Goal: Contribute content: Contribute content

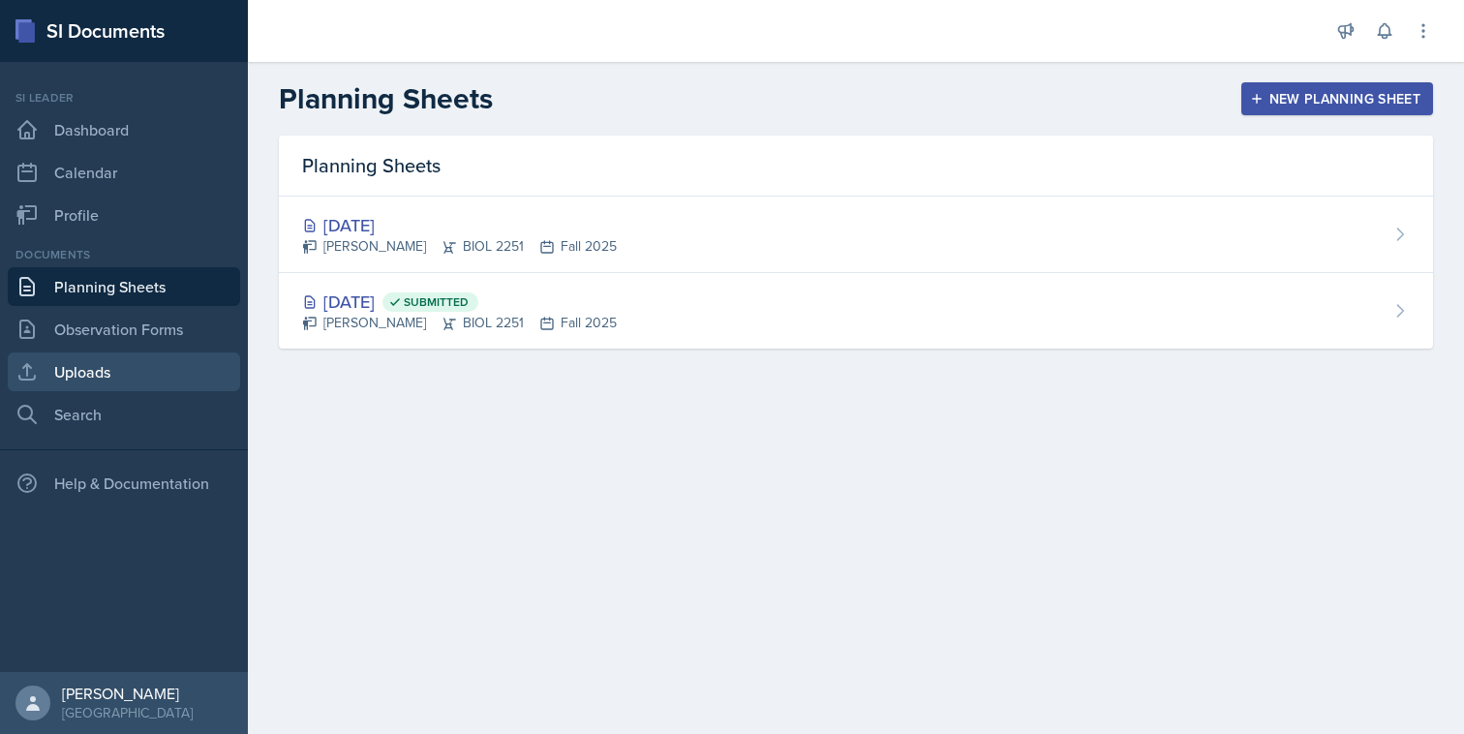
click at [169, 365] on link "Uploads" at bounding box center [124, 372] width 232 height 39
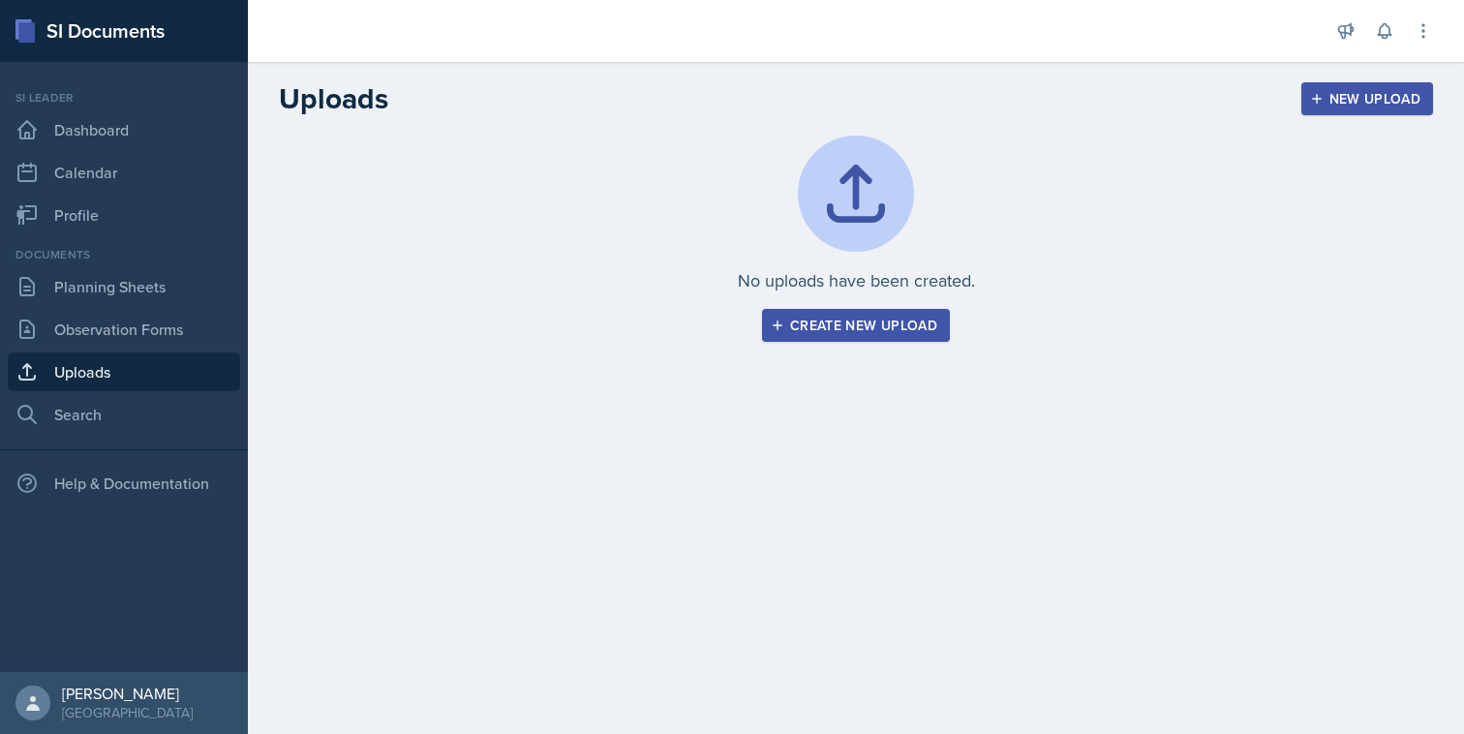
click at [898, 323] on div "Create new upload" at bounding box center [856, 325] width 163 height 15
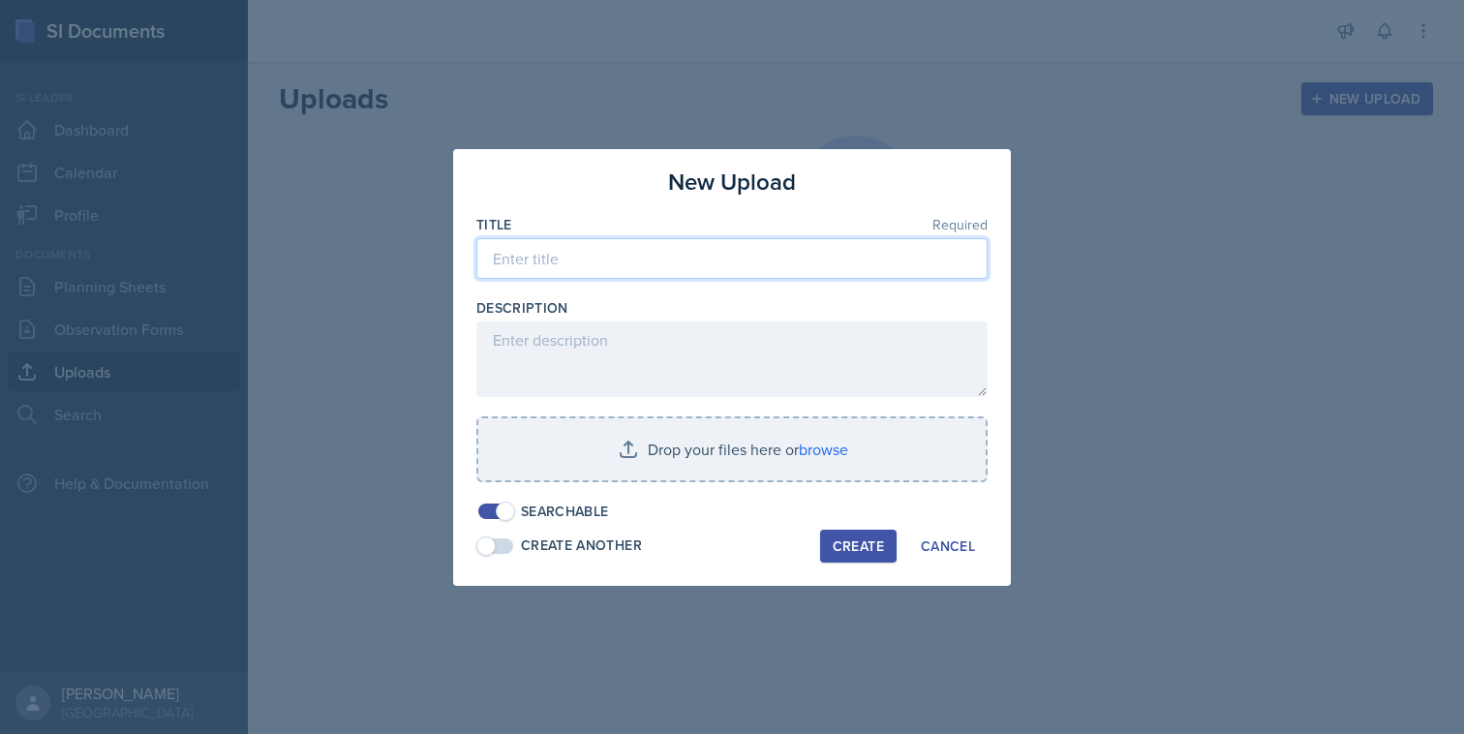
click at [767, 253] on input at bounding box center [731, 258] width 511 height 41
type input "Stone SI"
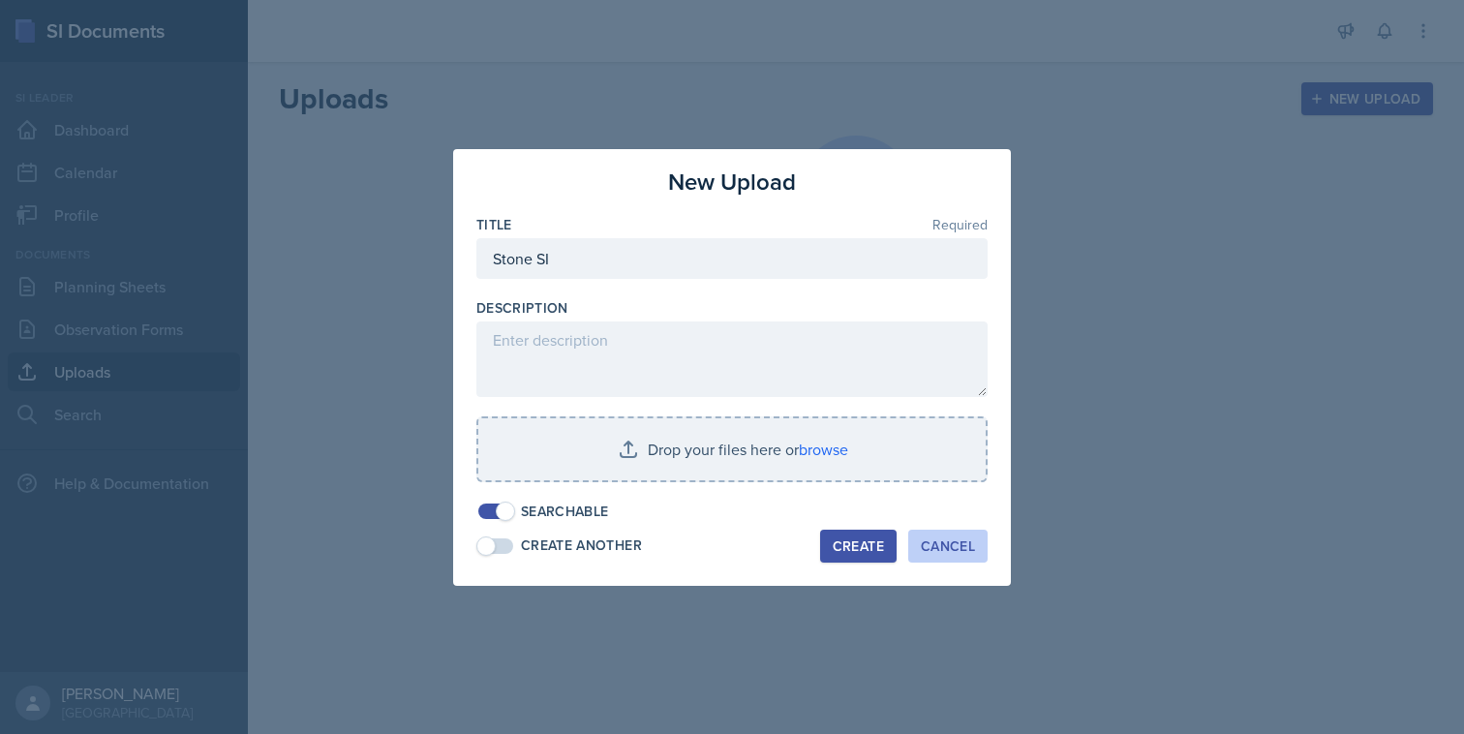
click at [946, 543] on div "Cancel" at bounding box center [948, 545] width 54 height 15
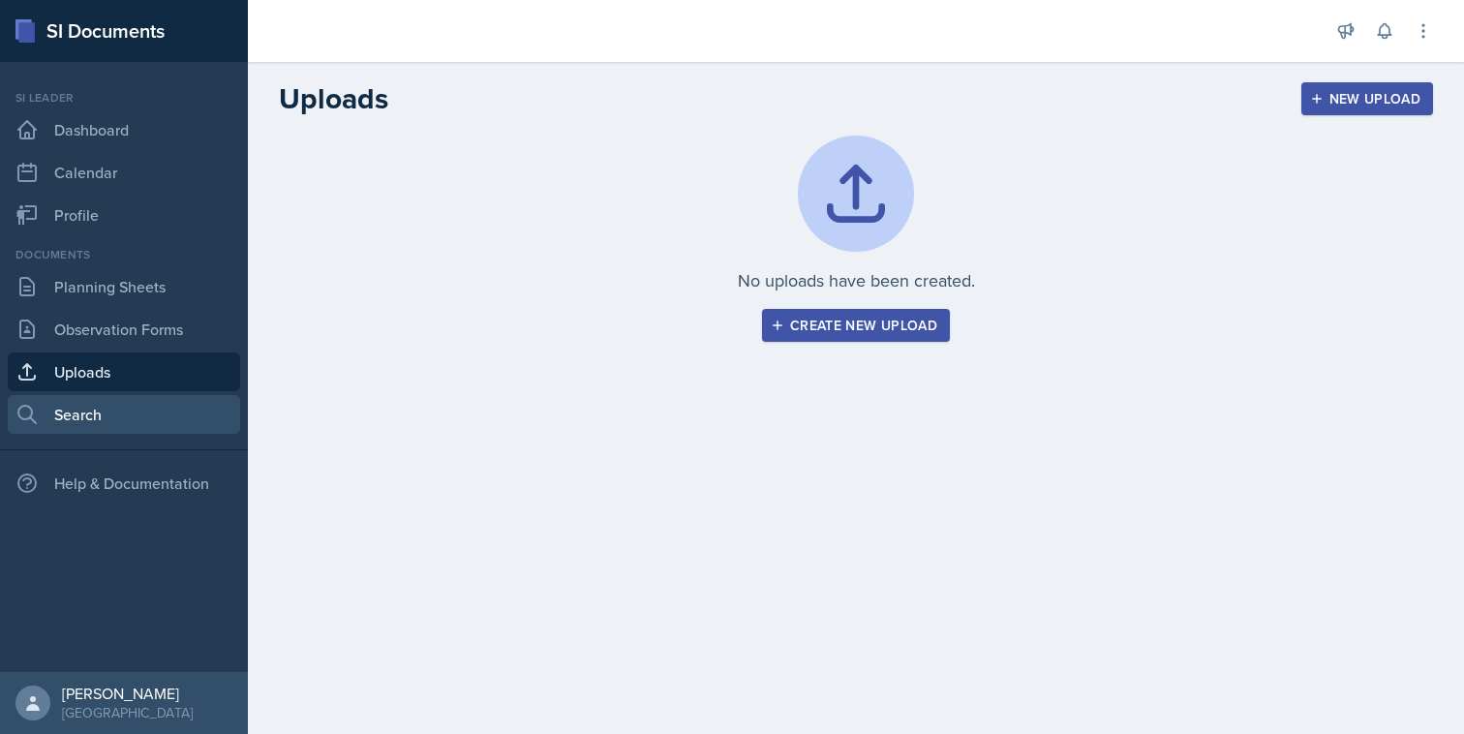
click at [133, 416] on link "Search" at bounding box center [124, 414] width 232 height 39
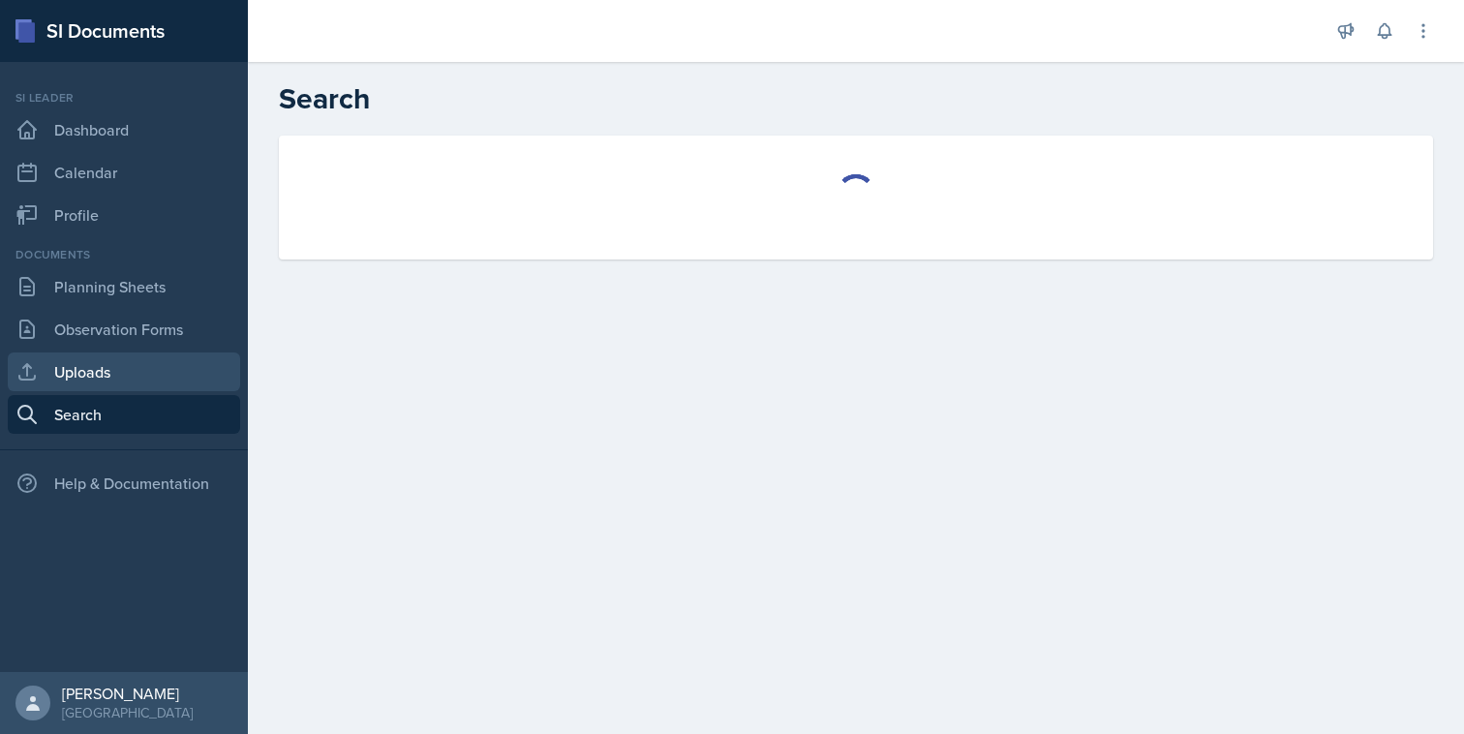
select select "all"
select select "1"
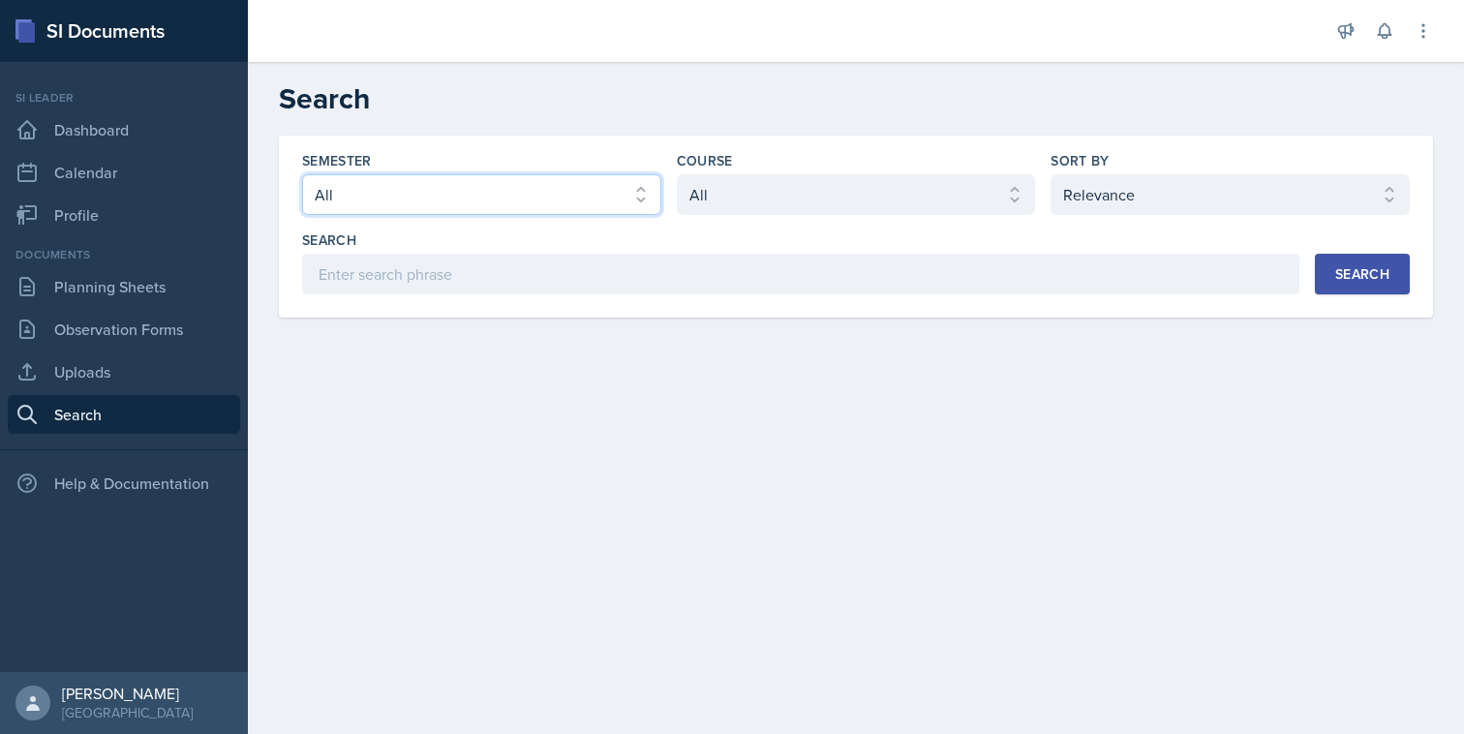
click at [476, 205] on select "Select semester All Fall 2025 Summer 2025 Spring 2025 Fall 2024 Summer 2024 Spr…" at bounding box center [481, 194] width 359 height 41
select select "a8ed5ca7-d3a3-44eb-ad59-ceca828f7d72"
click at [302, 174] on select "Select semester All Fall 2025 Summer 2025 Spring 2025 Fall 2024 Summer 2024 Spr…" at bounding box center [481, 194] width 359 height 41
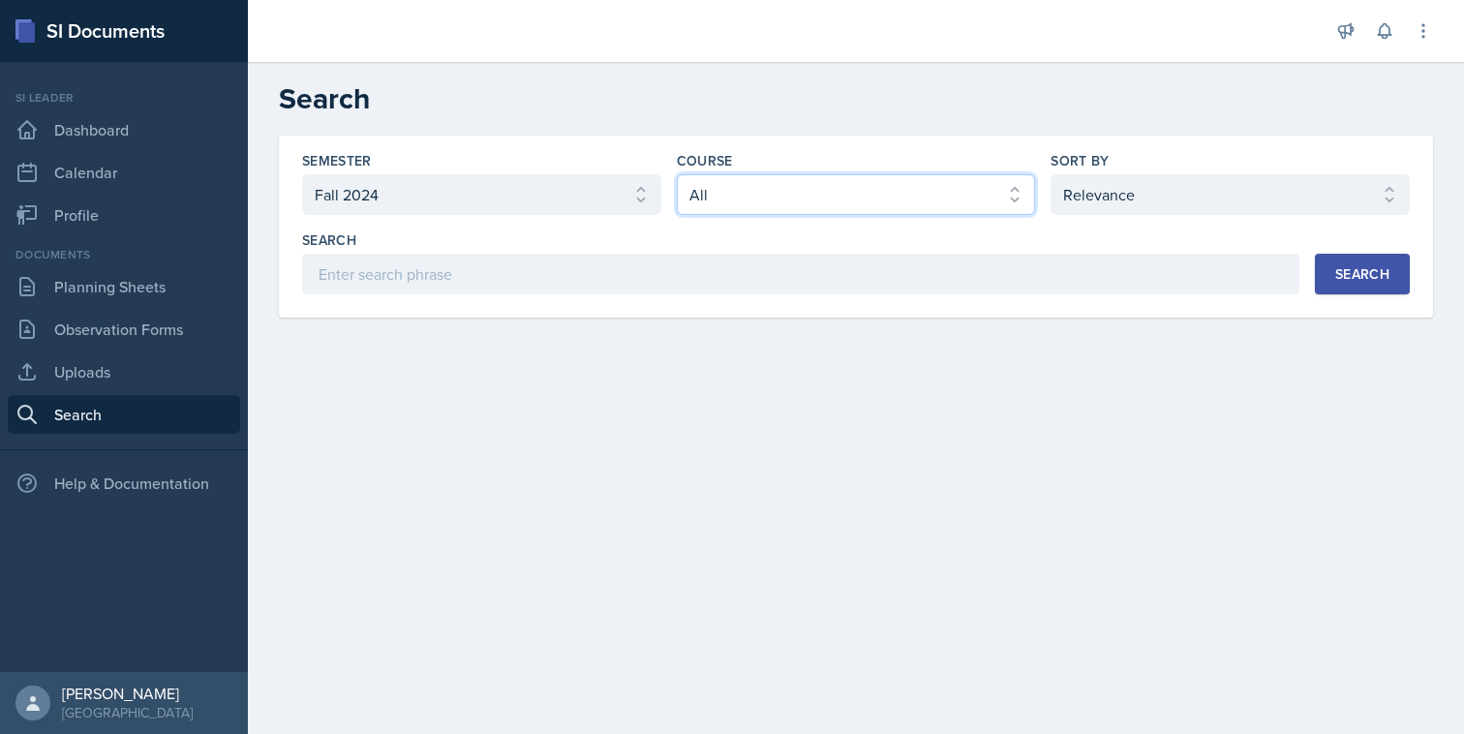
click at [843, 176] on select "Select course All ACCT 2101 ACCT 2102 ACCT 4050 ANTH 1102 ANTH 3301 ARCH 1000 A…" at bounding box center [856, 194] width 359 height 41
select select "7af7e509-a96f-40a7-91fb-963a61fbbc4a"
click at [677, 174] on select "Select course All ACCT 2101 ACCT 2102 ACCT 4050 ANTH 1102 ANTH 3301 ARCH 1000 A…" at bounding box center [856, 194] width 359 height 41
click at [1337, 279] on div "Search" at bounding box center [1363, 273] width 54 height 15
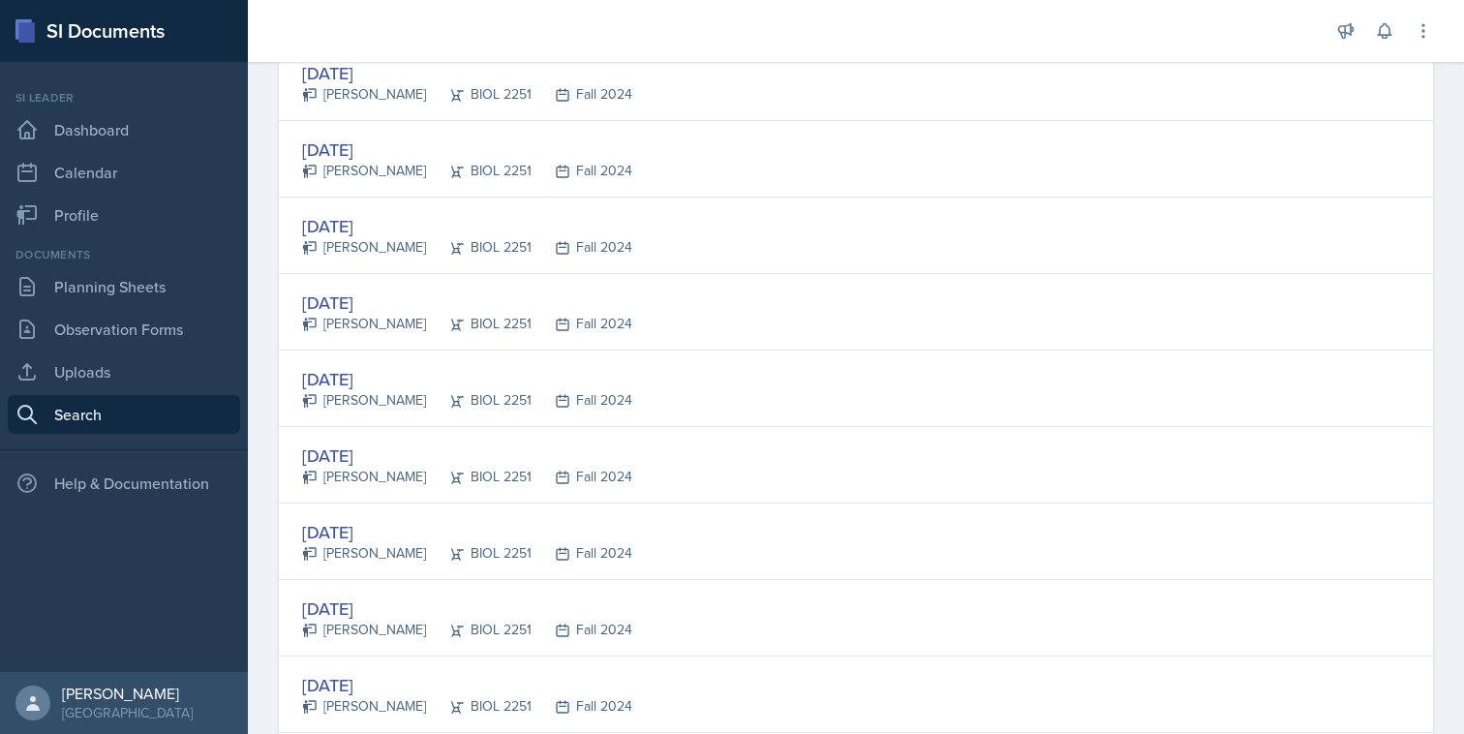
scroll to position [2968, 0]
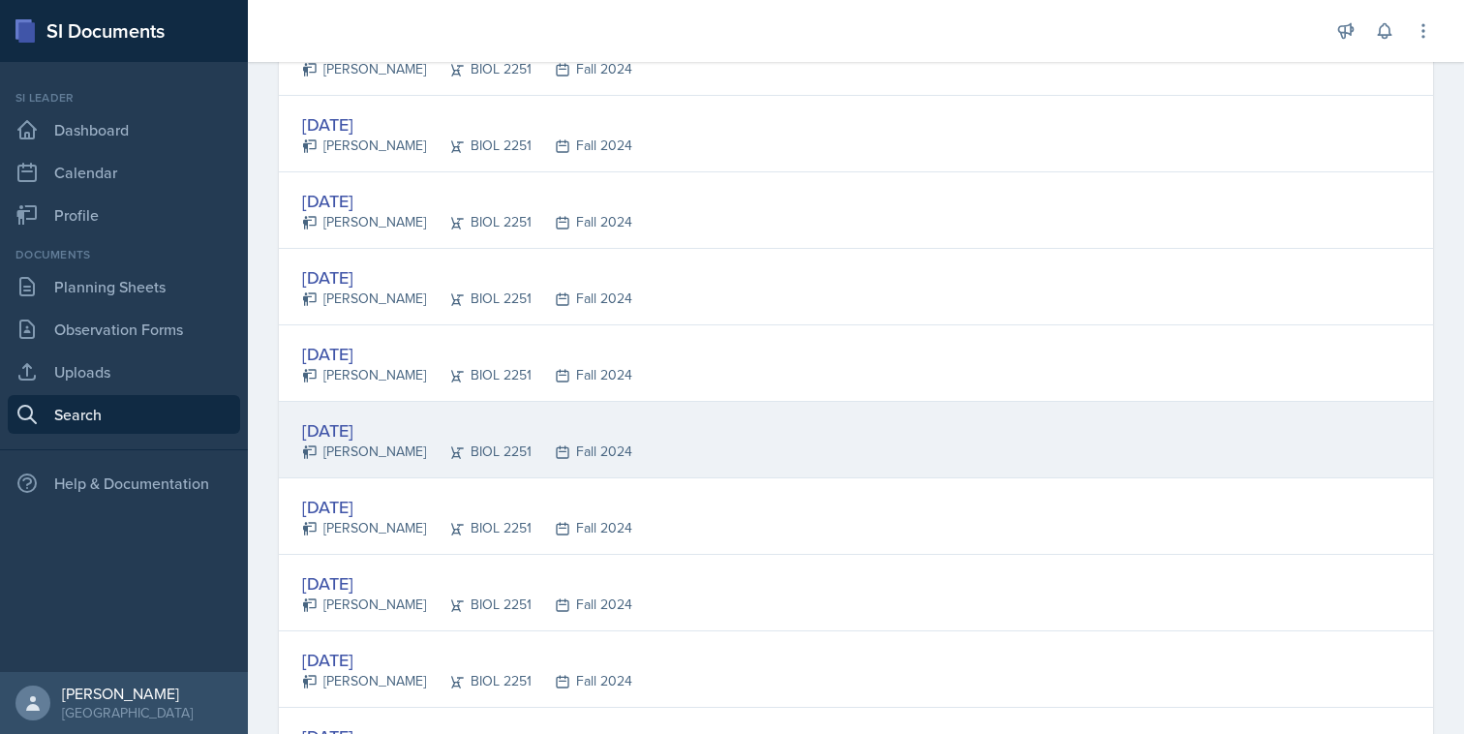
click at [1057, 453] on div "[DATE] [PERSON_NAME] BIOL 2251 Fall 2024" at bounding box center [856, 440] width 1154 height 77
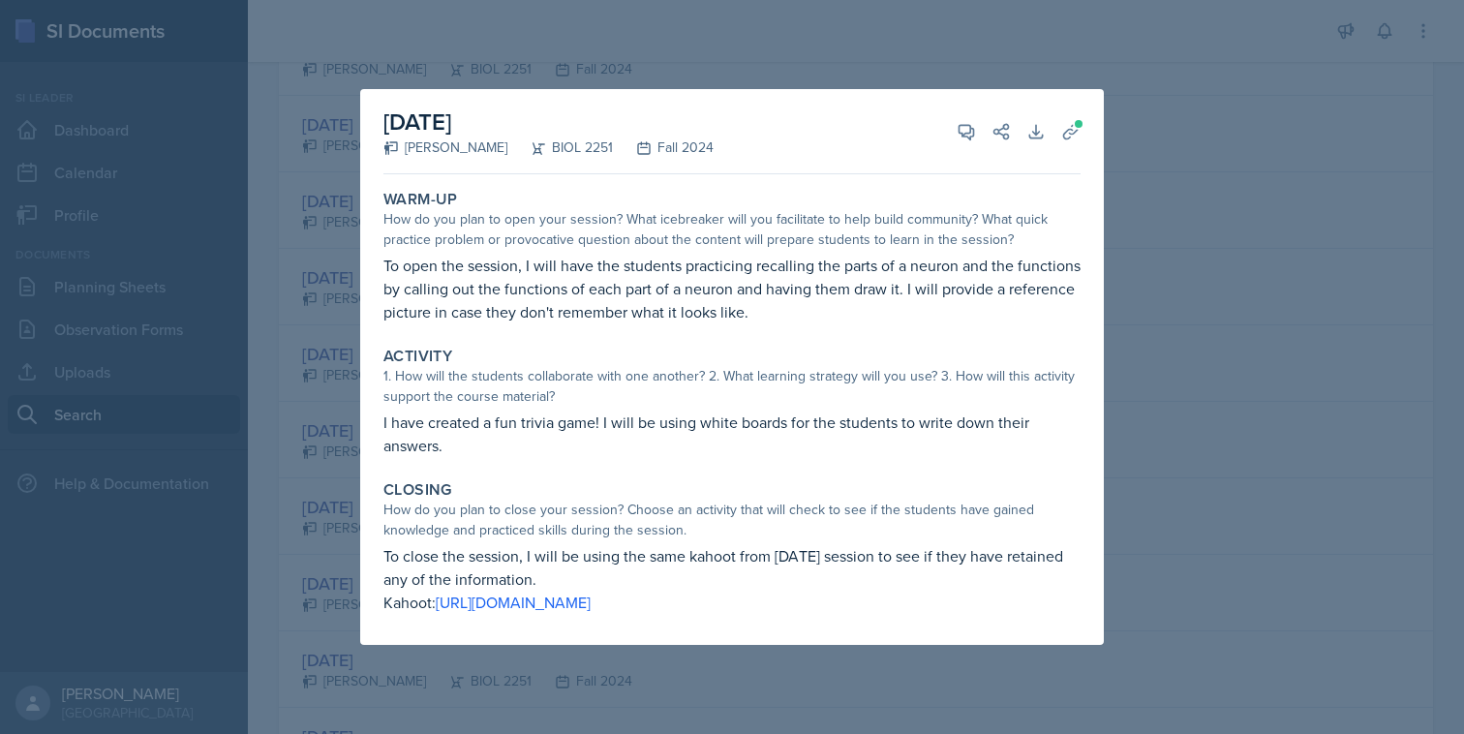
click at [1133, 363] on div at bounding box center [732, 367] width 1464 height 734
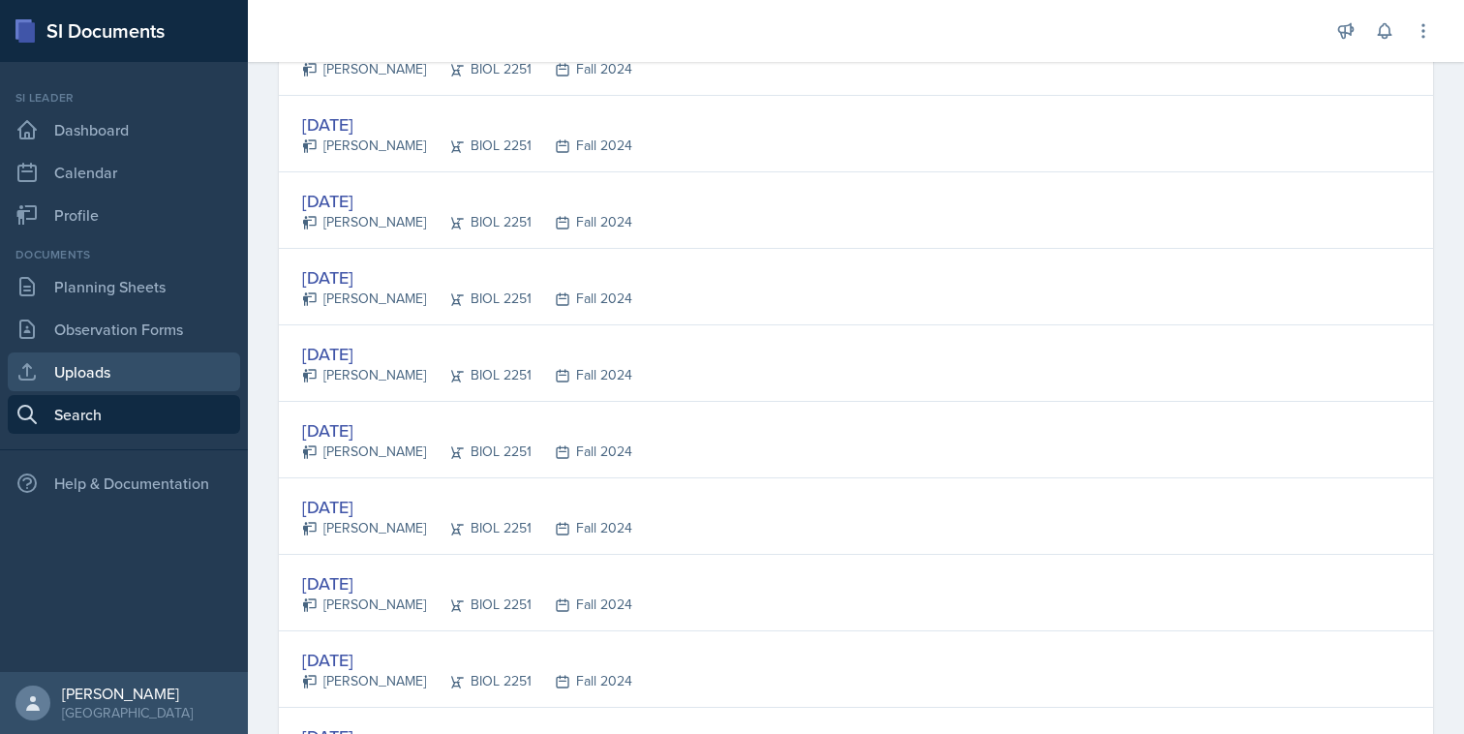
click at [208, 379] on link "Uploads" at bounding box center [124, 372] width 232 height 39
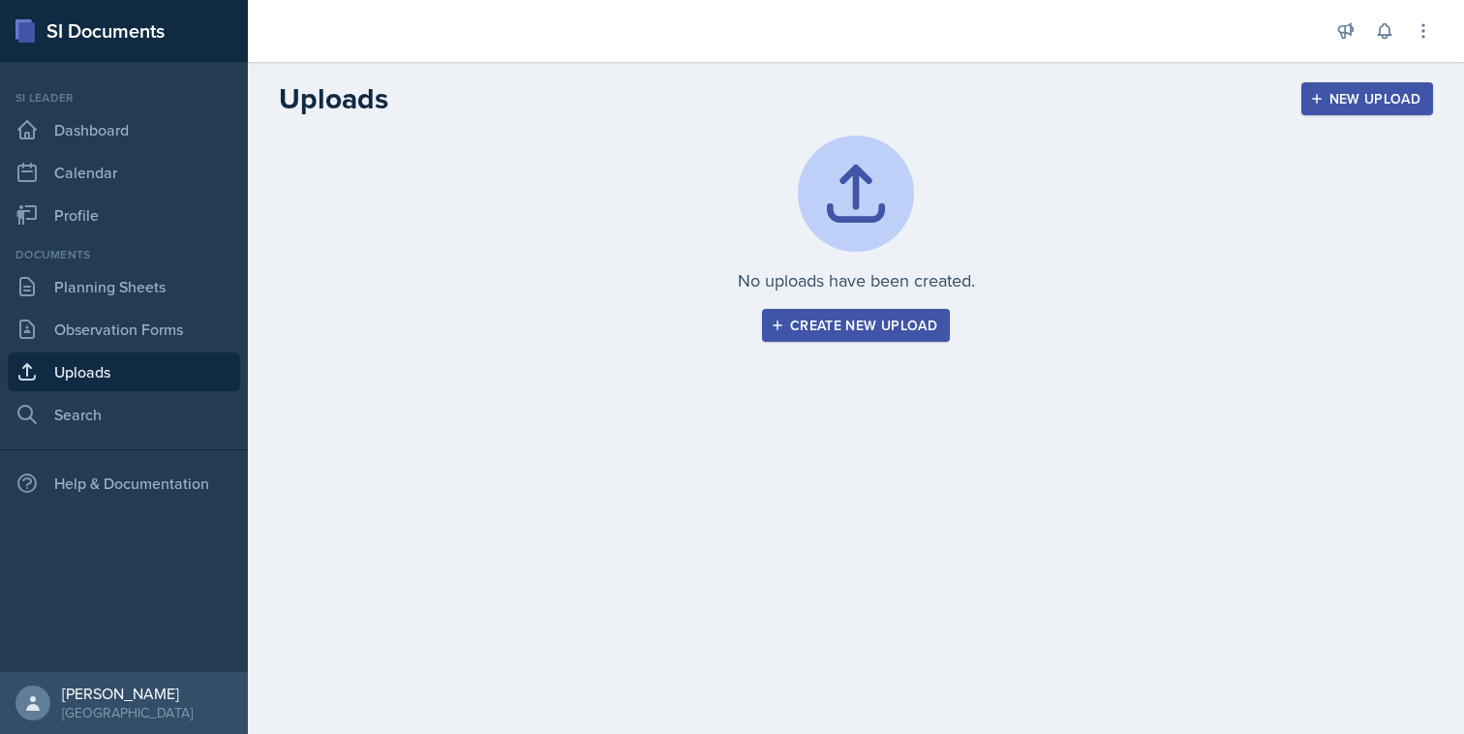
click at [867, 318] on div "Create new upload" at bounding box center [856, 325] width 163 height 15
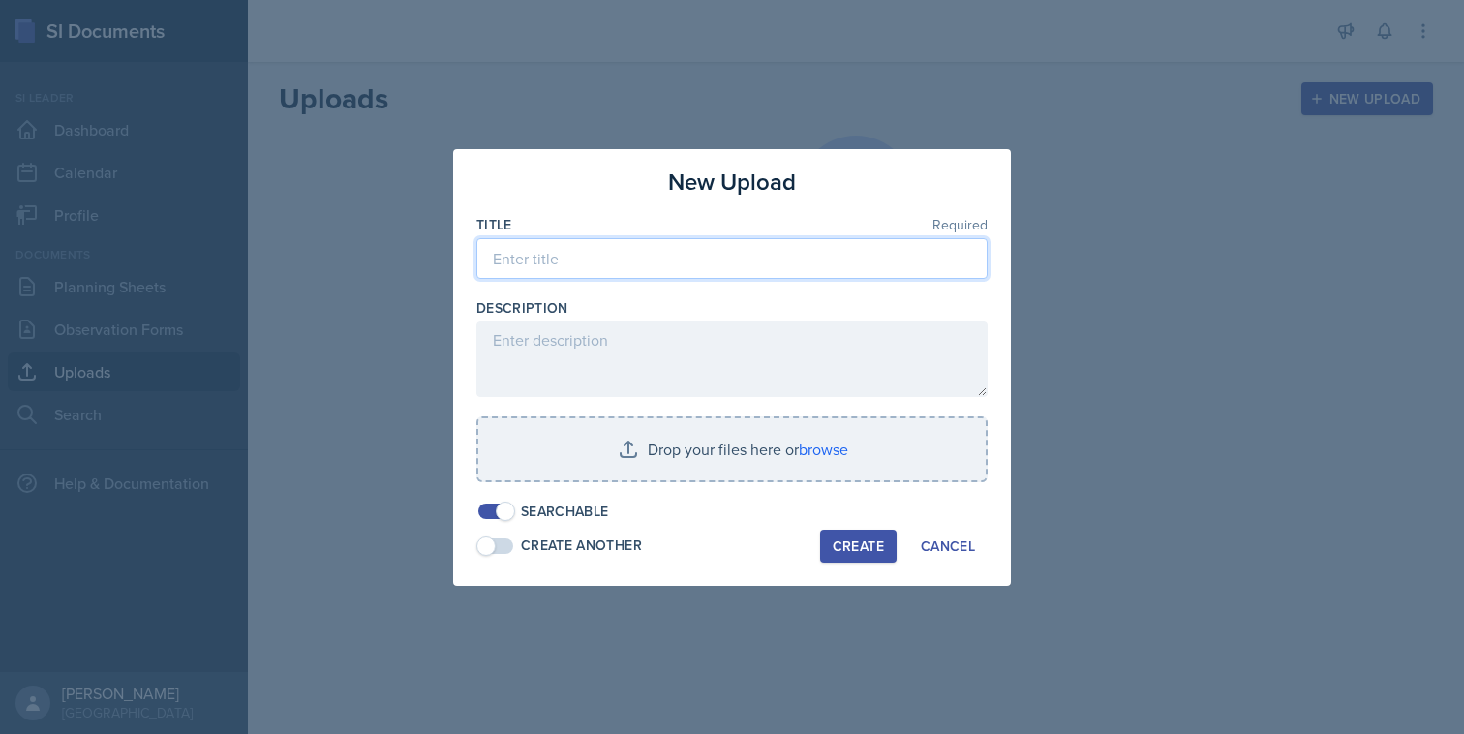
click at [704, 274] on input at bounding box center [731, 258] width 511 height 41
type input "Stone SI [DATE]"
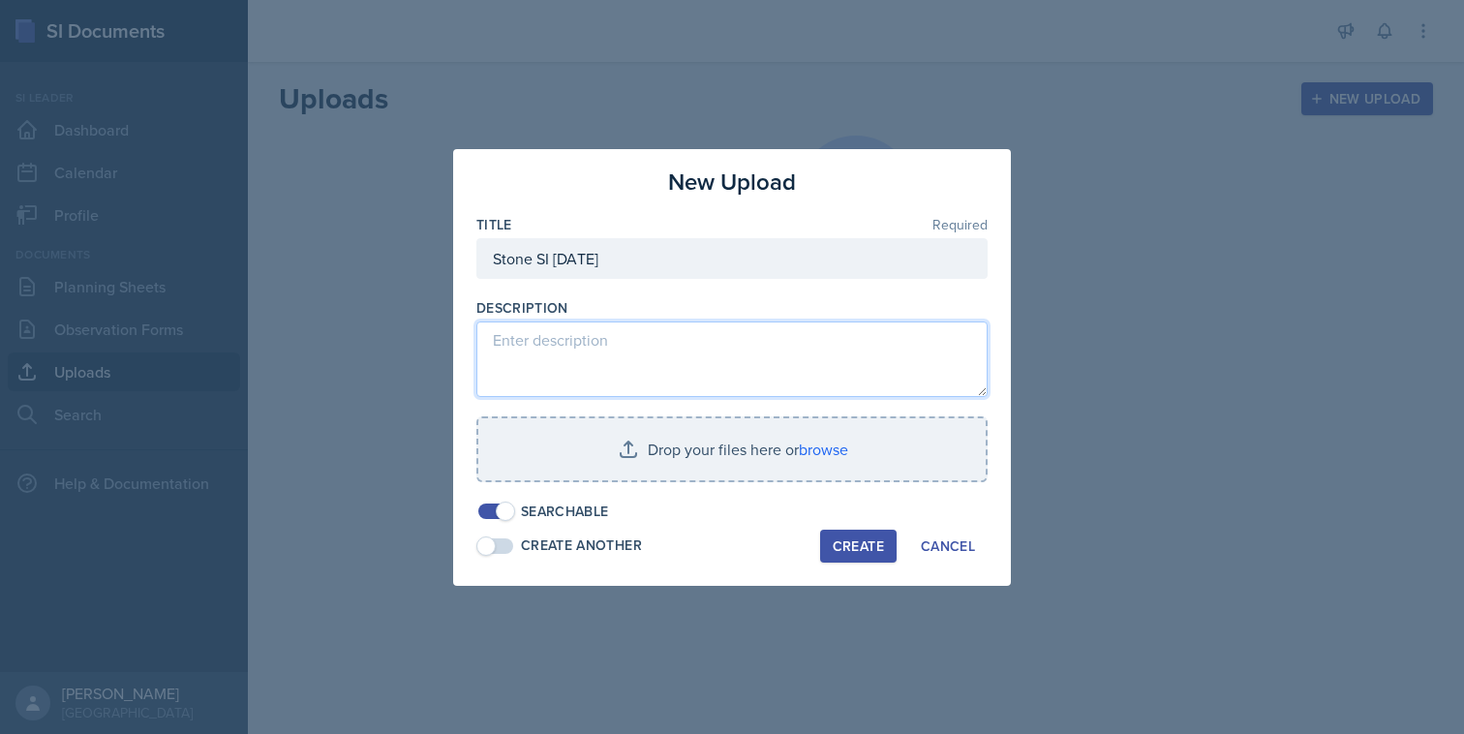
click at [690, 360] on textarea at bounding box center [731, 360] width 511 height 76
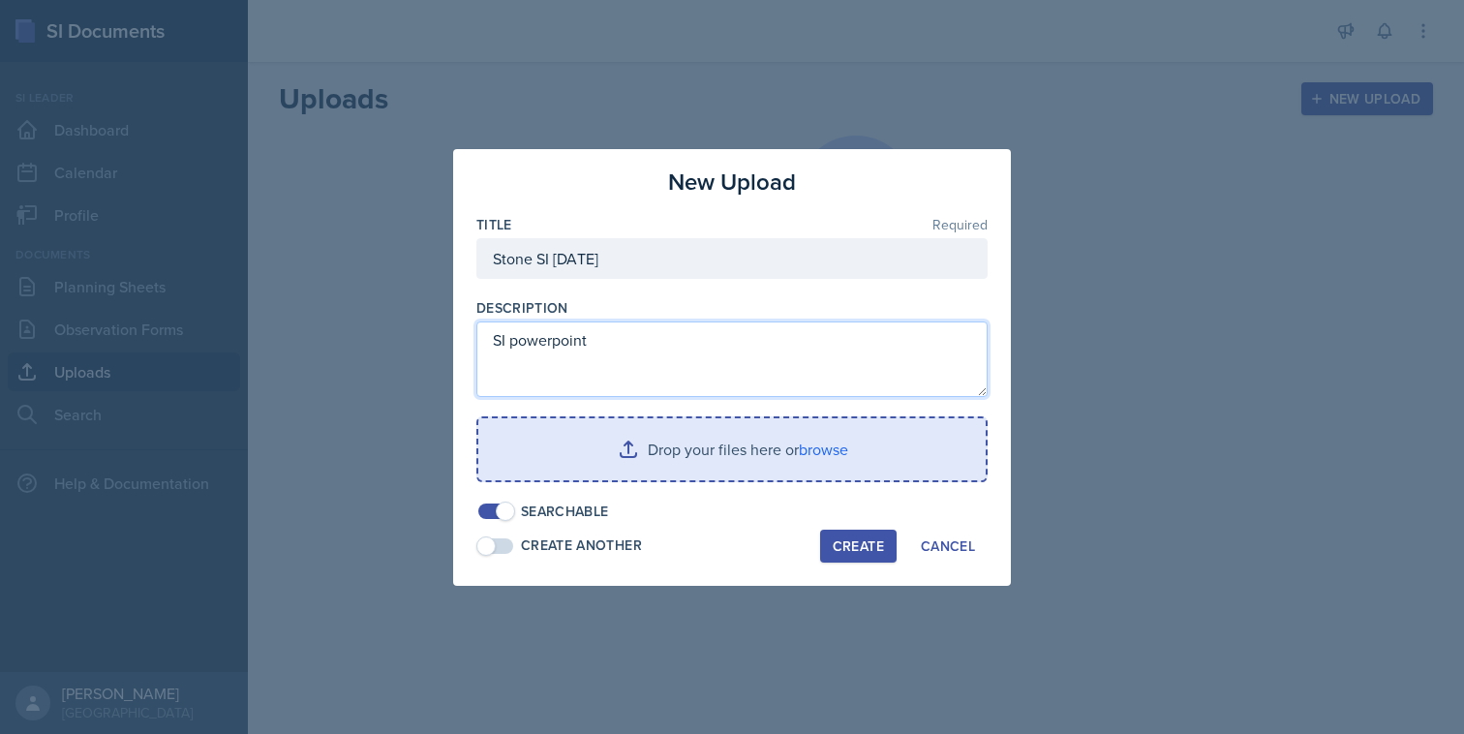
type textarea "SI powerpoint"
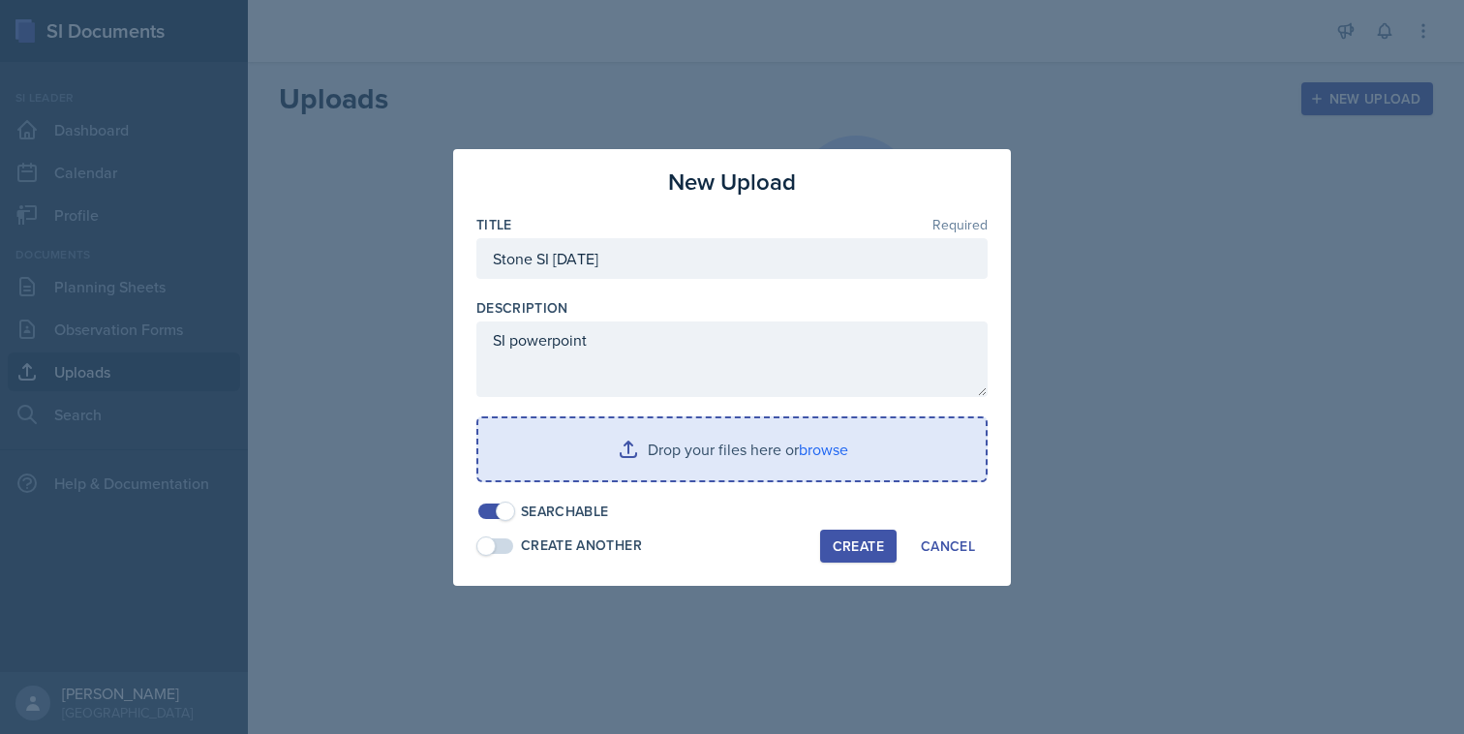
click at [686, 450] on input "file" at bounding box center [731, 449] width 507 height 62
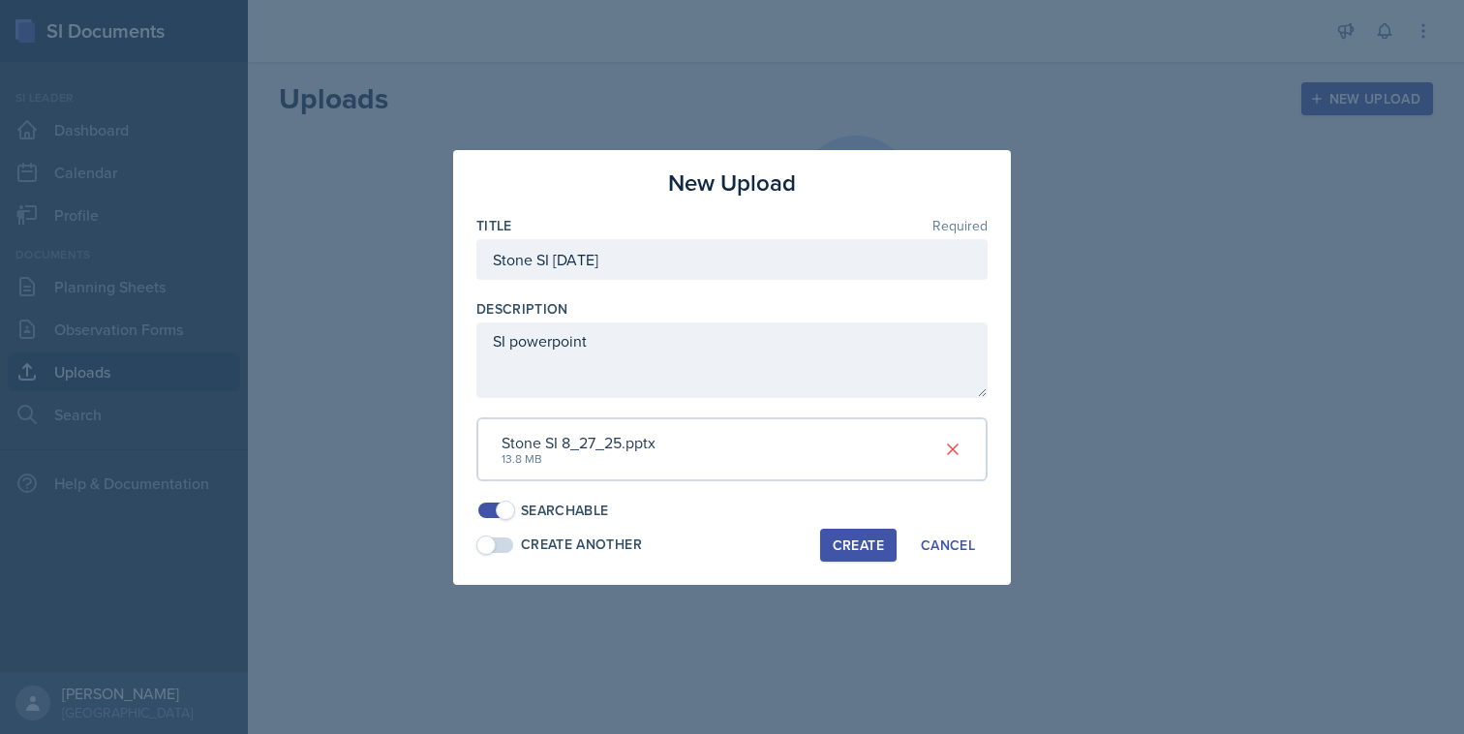
click at [500, 541] on span at bounding box center [495, 545] width 35 height 15
click at [509, 544] on span at bounding box center [505, 545] width 19 height 19
click at [873, 547] on div "Create" at bounding box center [858, 545] width 51 height 15
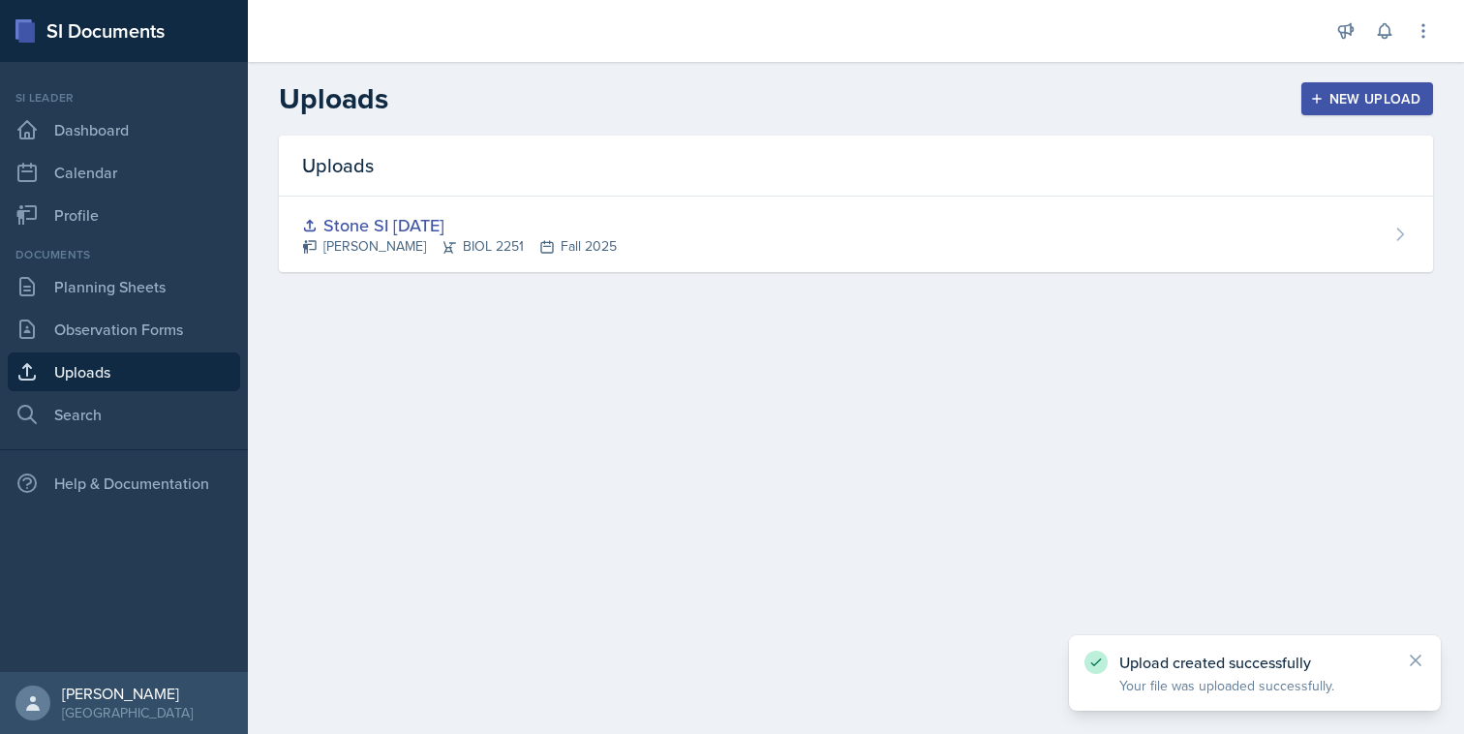
click at [1347, 97] on div "New Upload" at bounding box center [1368, 98] width 108 height 15
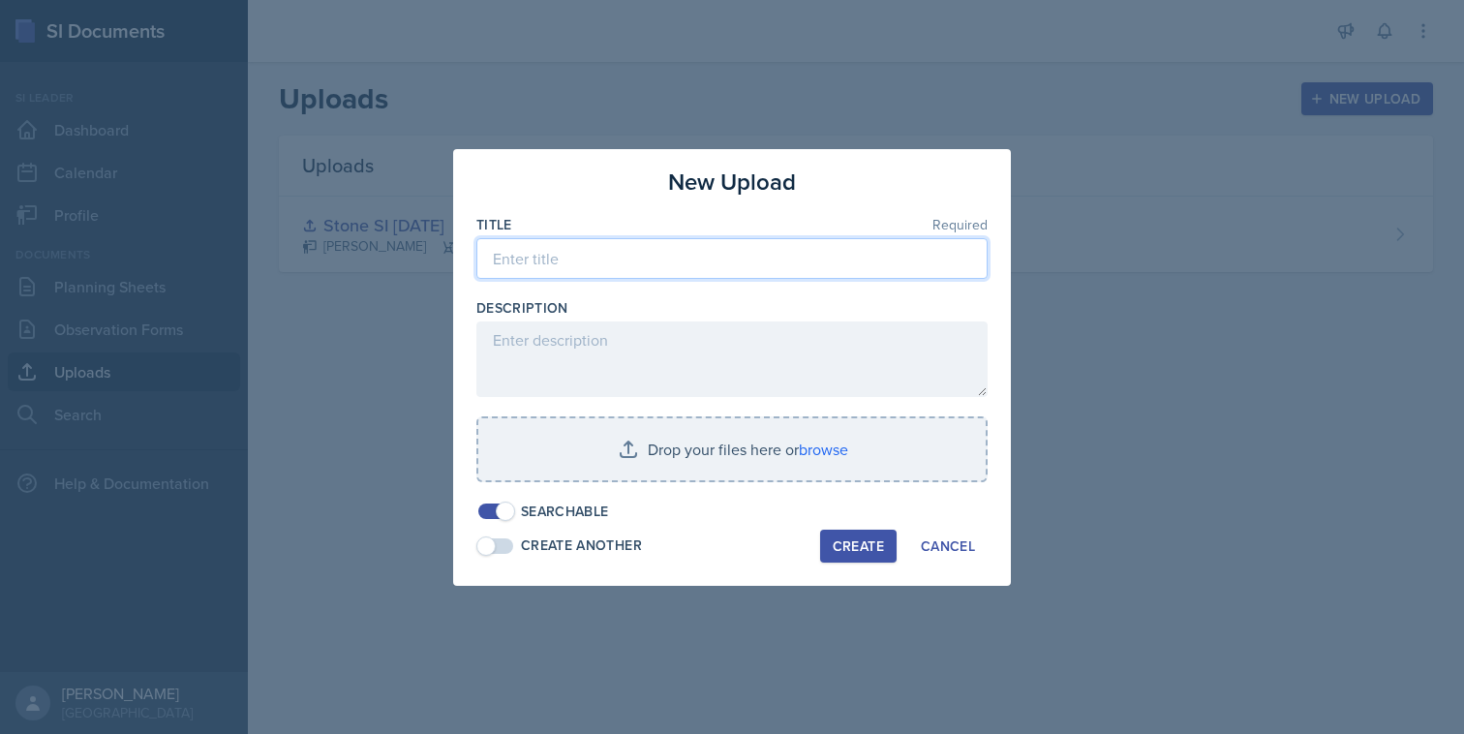
click at [788, 274] on input at bounding box center [731, 258] width 511 height 41
type input "Would You Rather [DATE]"
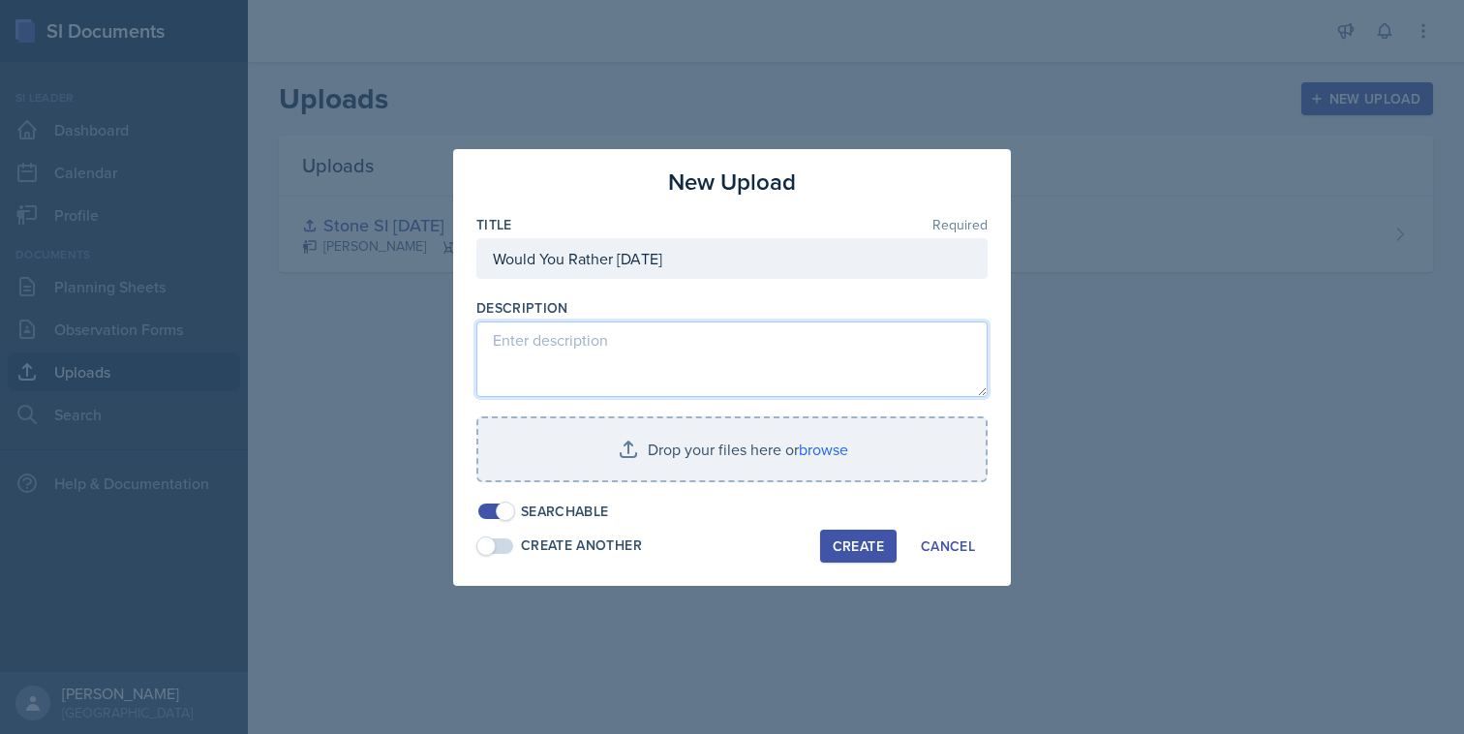
click at [752, 351] on textarea at bounding box center [731, 360] width 511 height 76
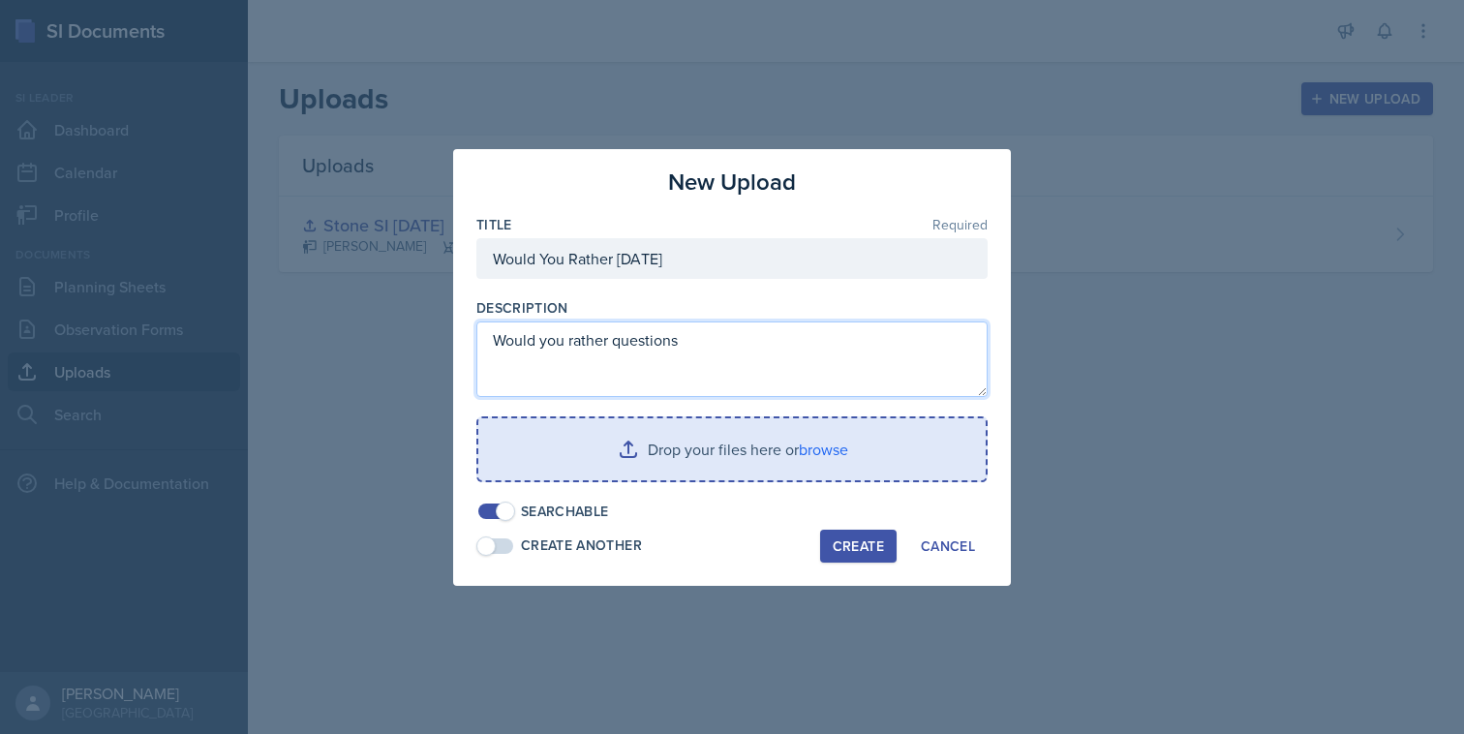
type textarea "Would you rather questions"
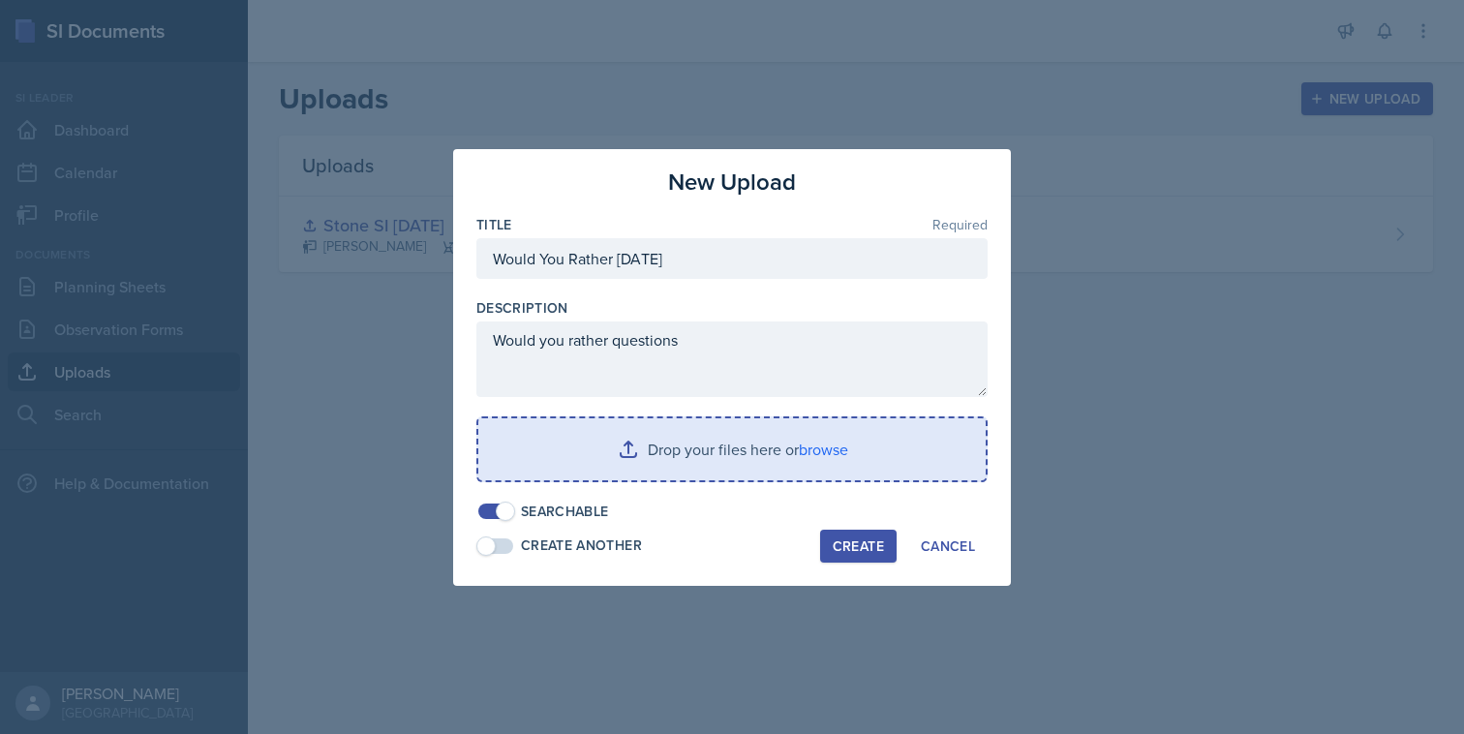
click at [697, 448] on input "file" at bounding box center [731, 449] width 507 height 62
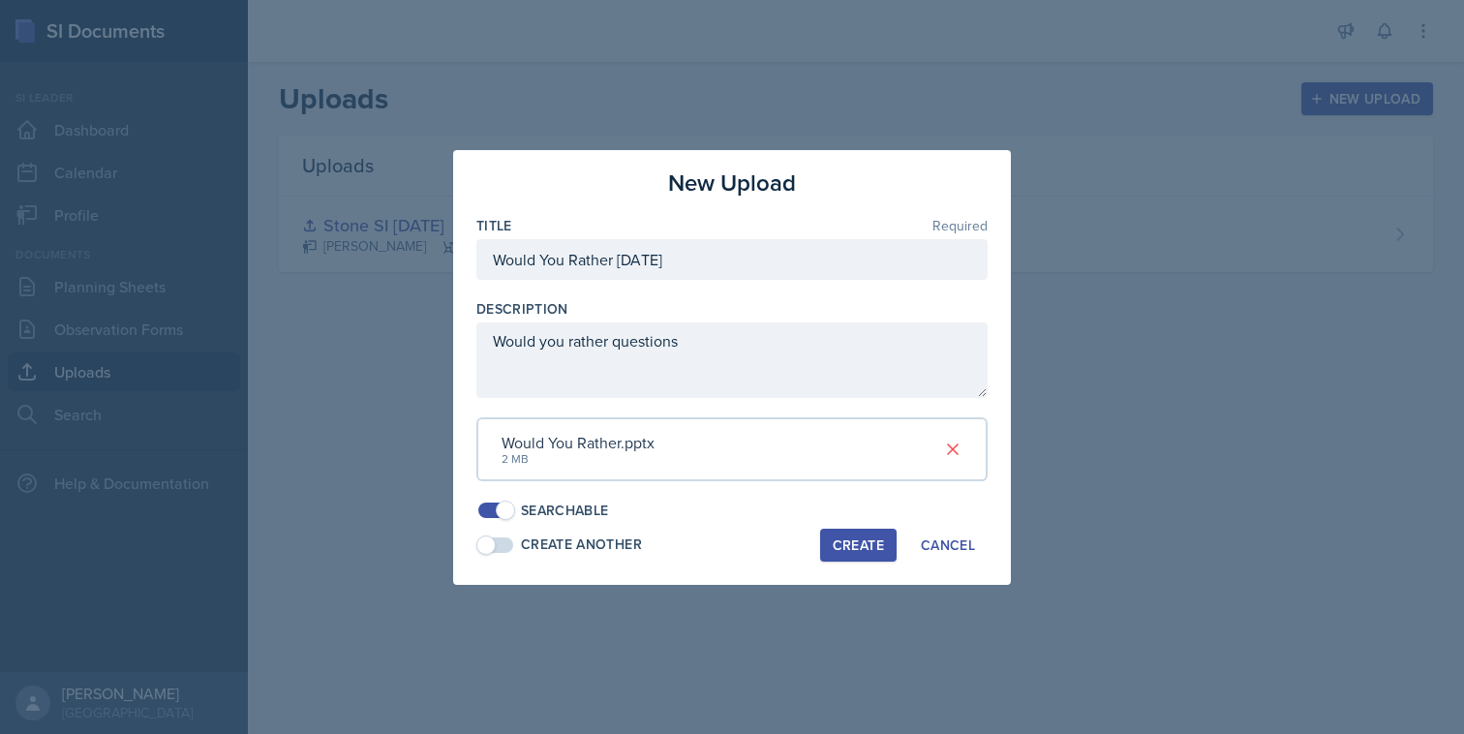
click at [882, 550] on div "Create" at bounding box center [858, 545] width 51 height 15
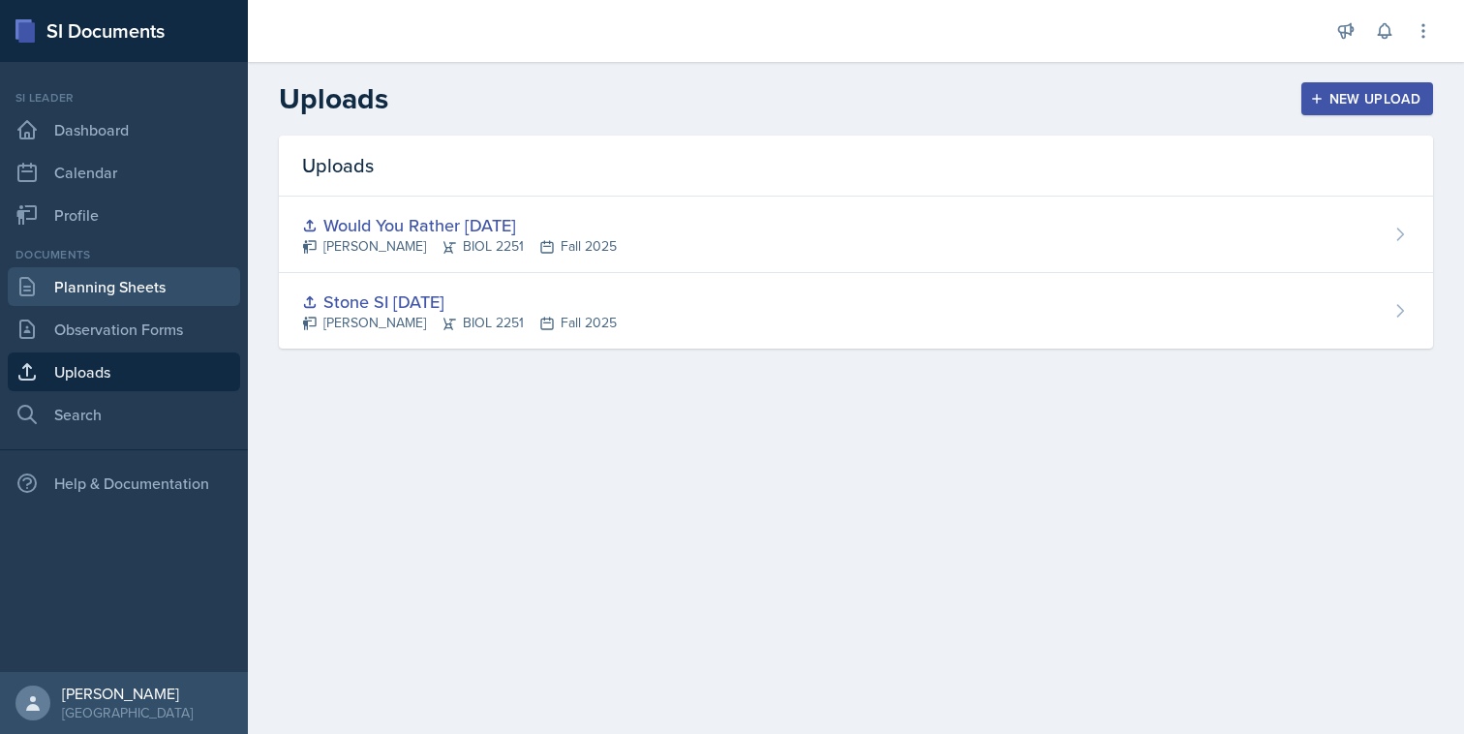
click at [177, 293] on link "Planning Sheets" at bounding box center [124, 286] width 232 height 39
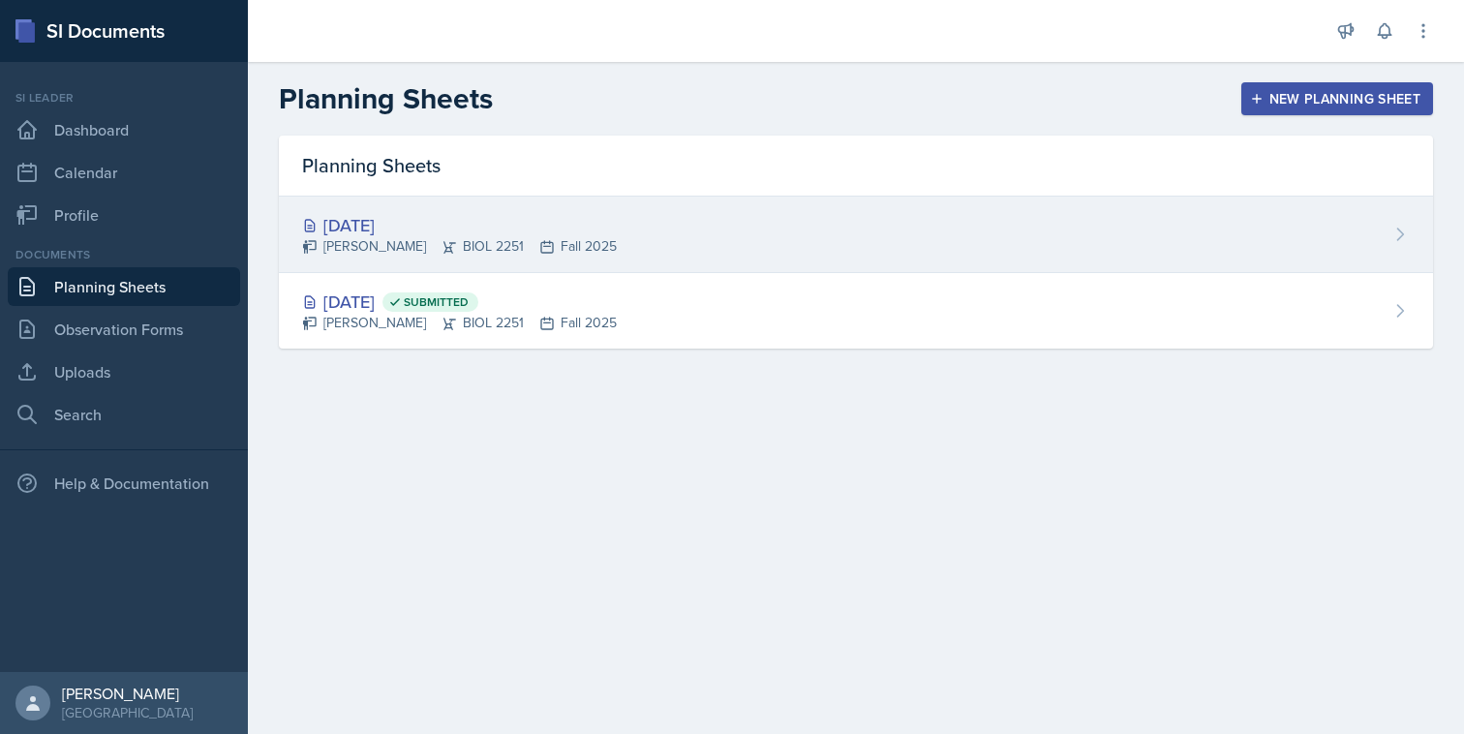
click at [356, 236] on div "[PERSON_NAME] BIOL 2251 Fall 2025" at bounding box center [459, 246] width 315 height 20
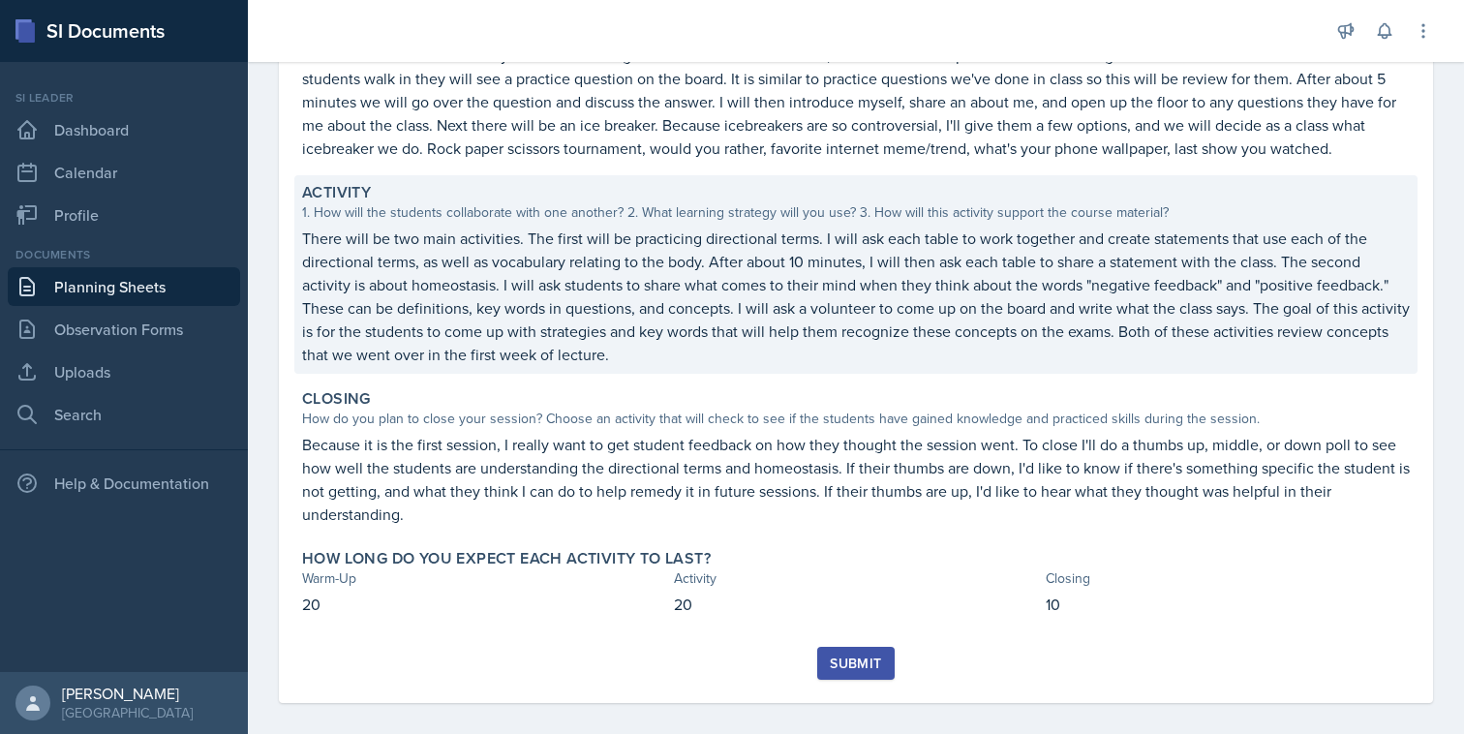
scroll to position [289, 0]
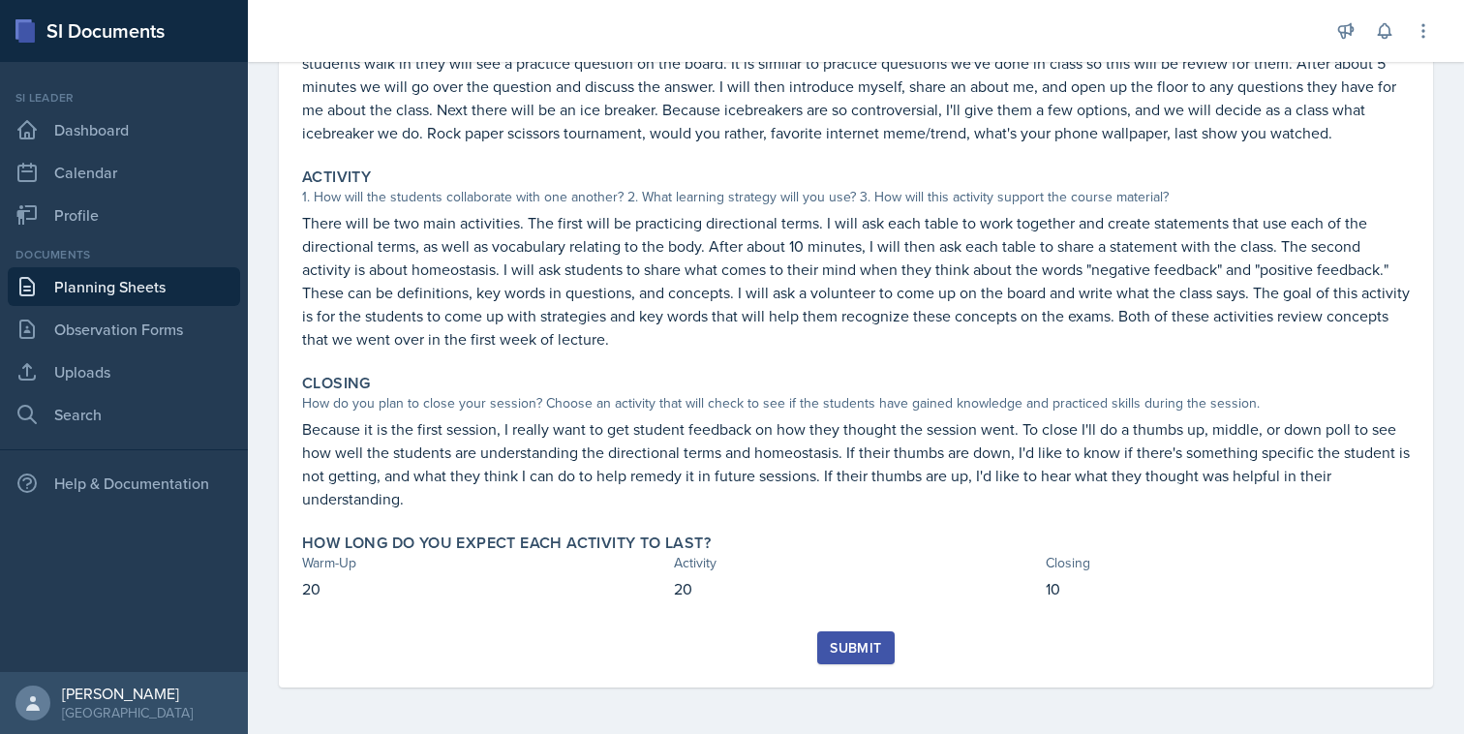
click at [857, 650] on div "Submit" at bounding box center [855, 647] width 51 height 15
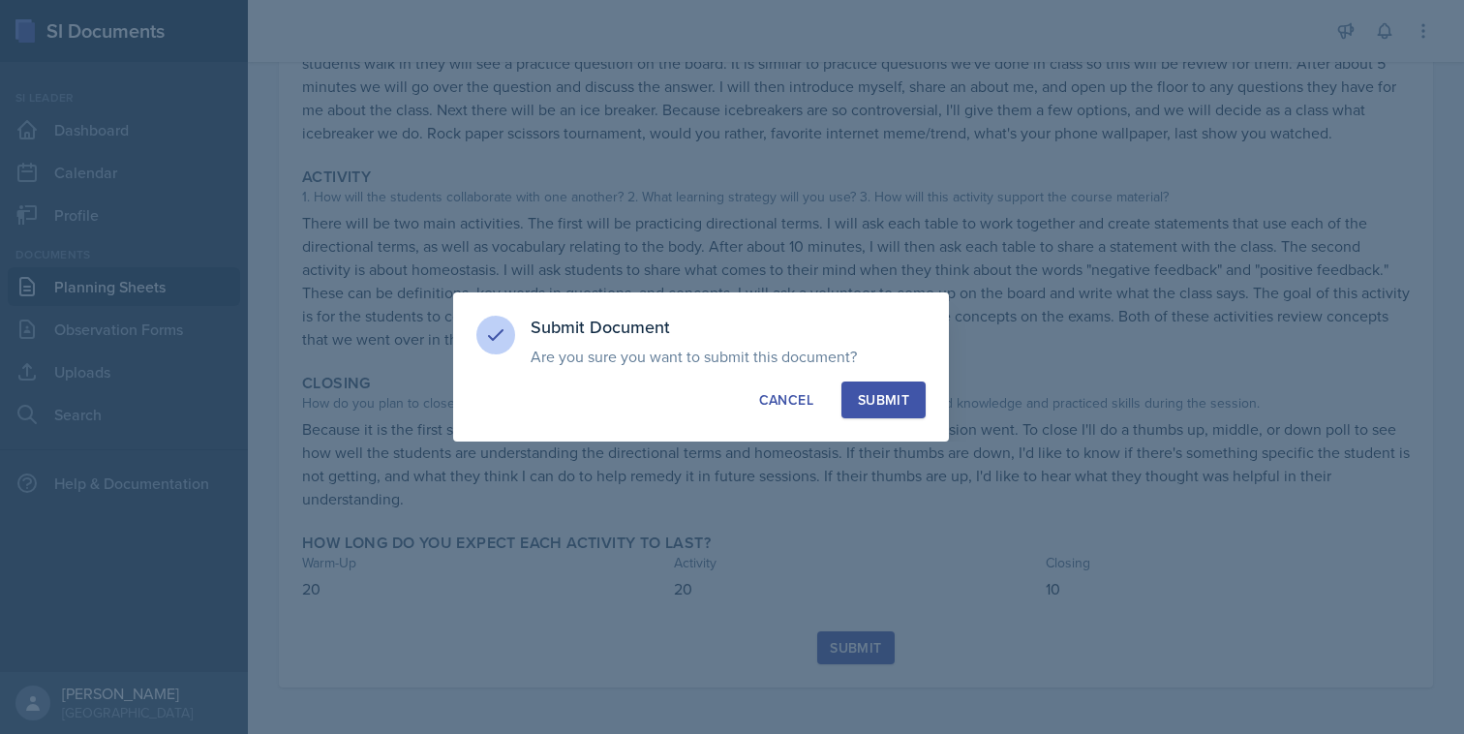
click at [885, 412] on button "Submit" at bounding box center [884, 400] width 84 height 37
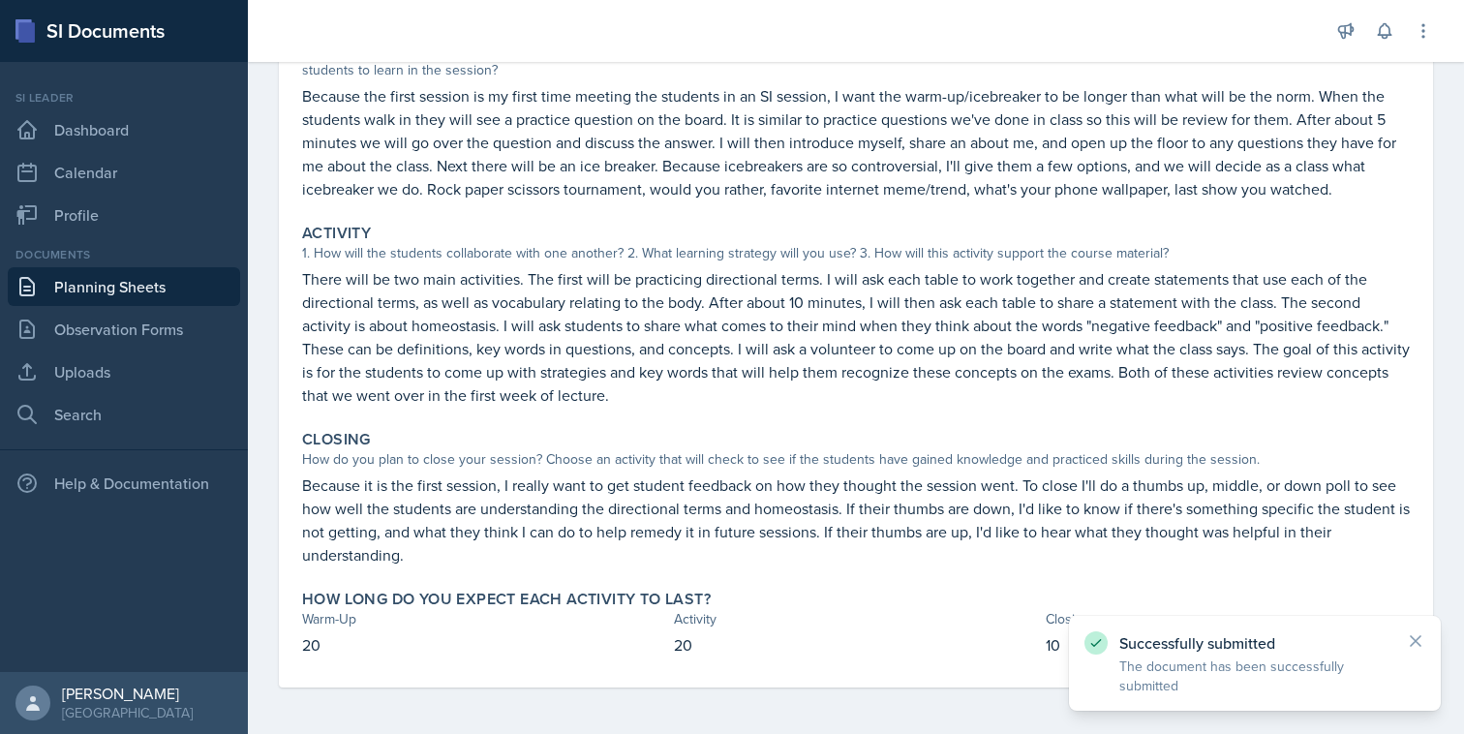
scroll to position [0, 0]
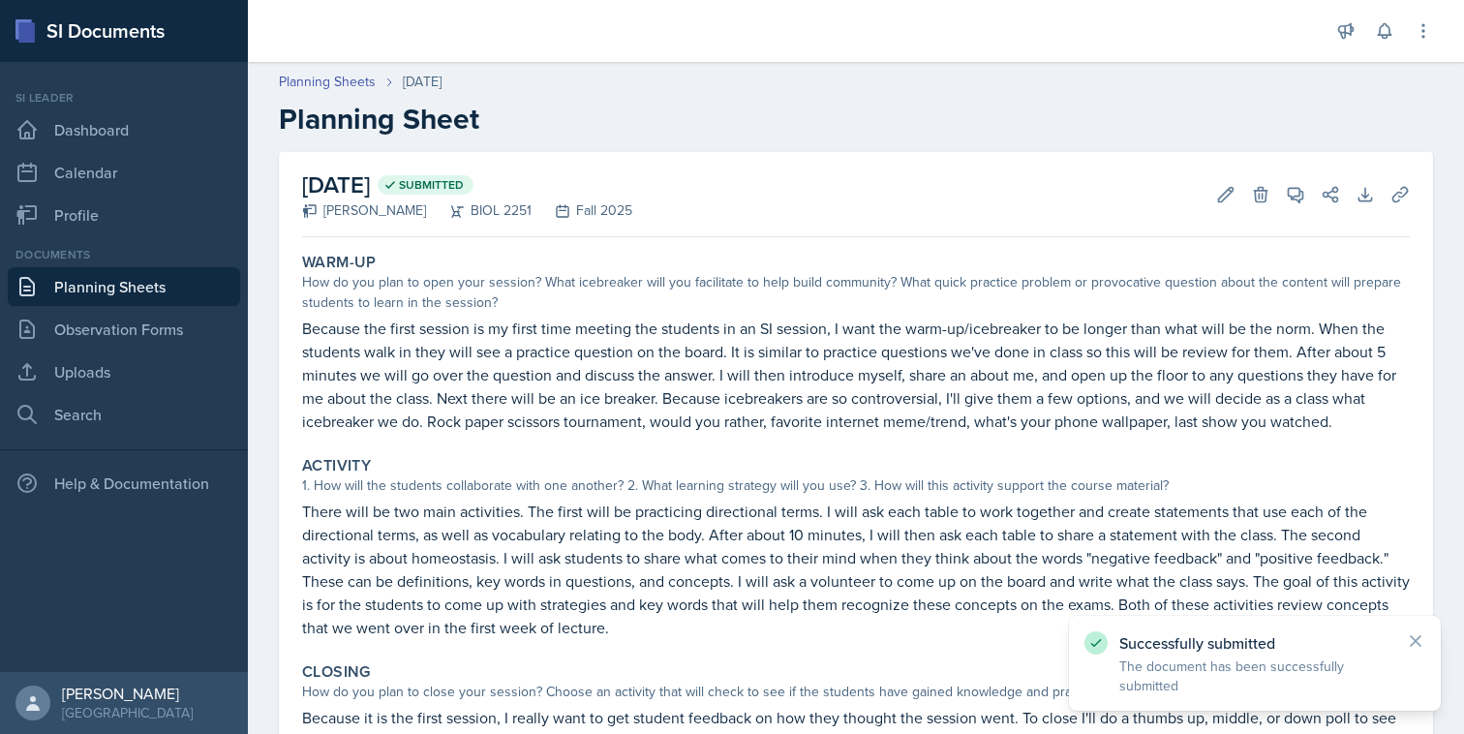
click at [205, 286] on link "Planning Sheets" at bounding box center [124, 286] width 232 height 39
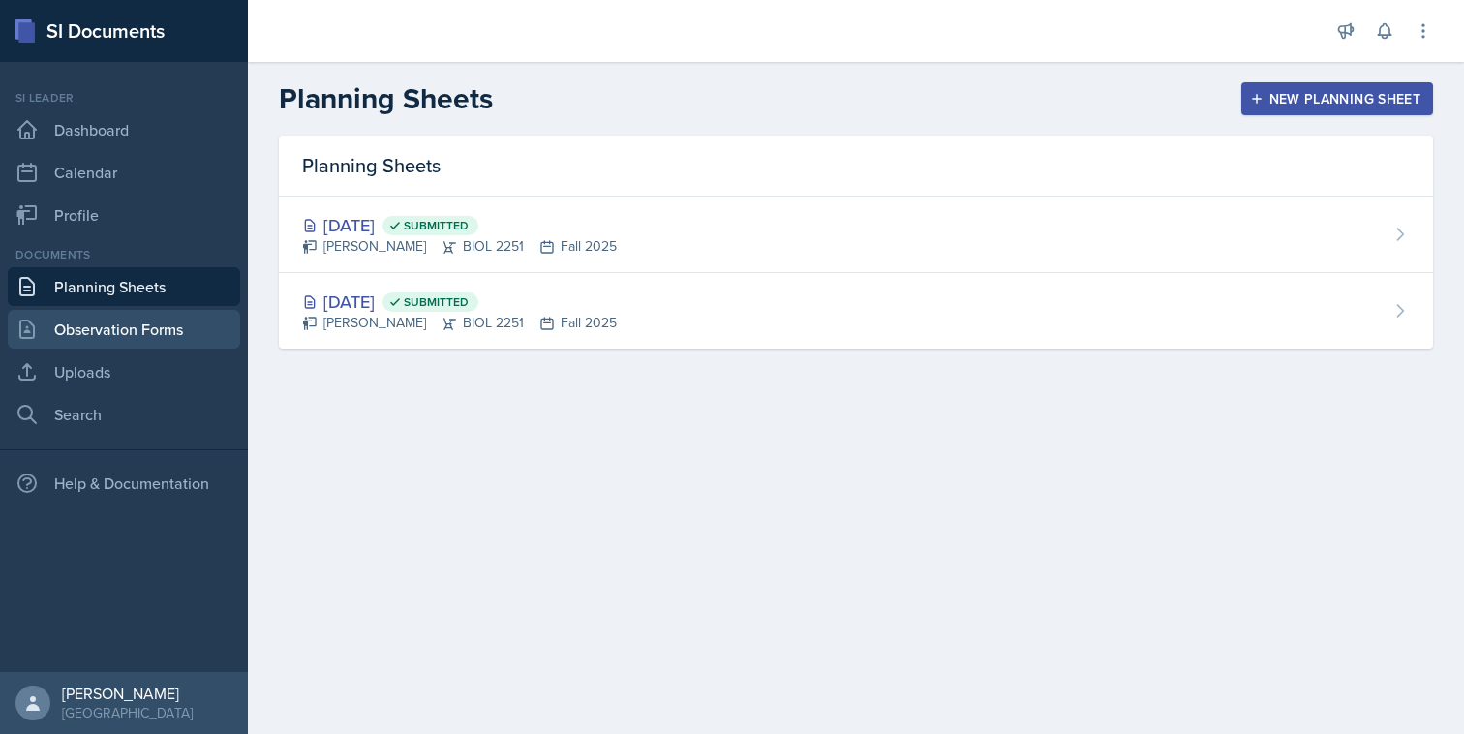
click at [196, 336] on link "Observation Forms" at bounding box center [124, 329] width 232 height 39
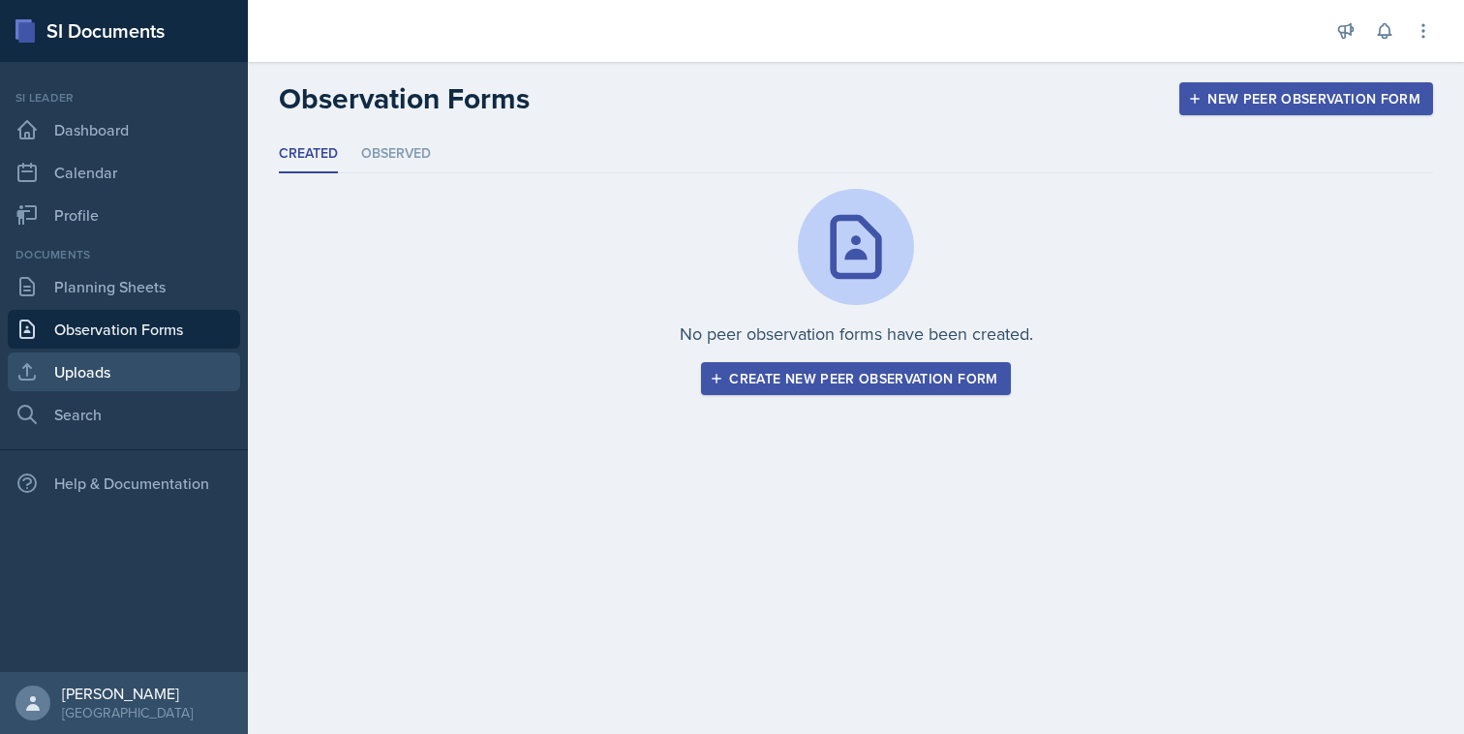
click at [197, 363] on link "Uploads" at bounding box center [124, 372] width 232 height 39
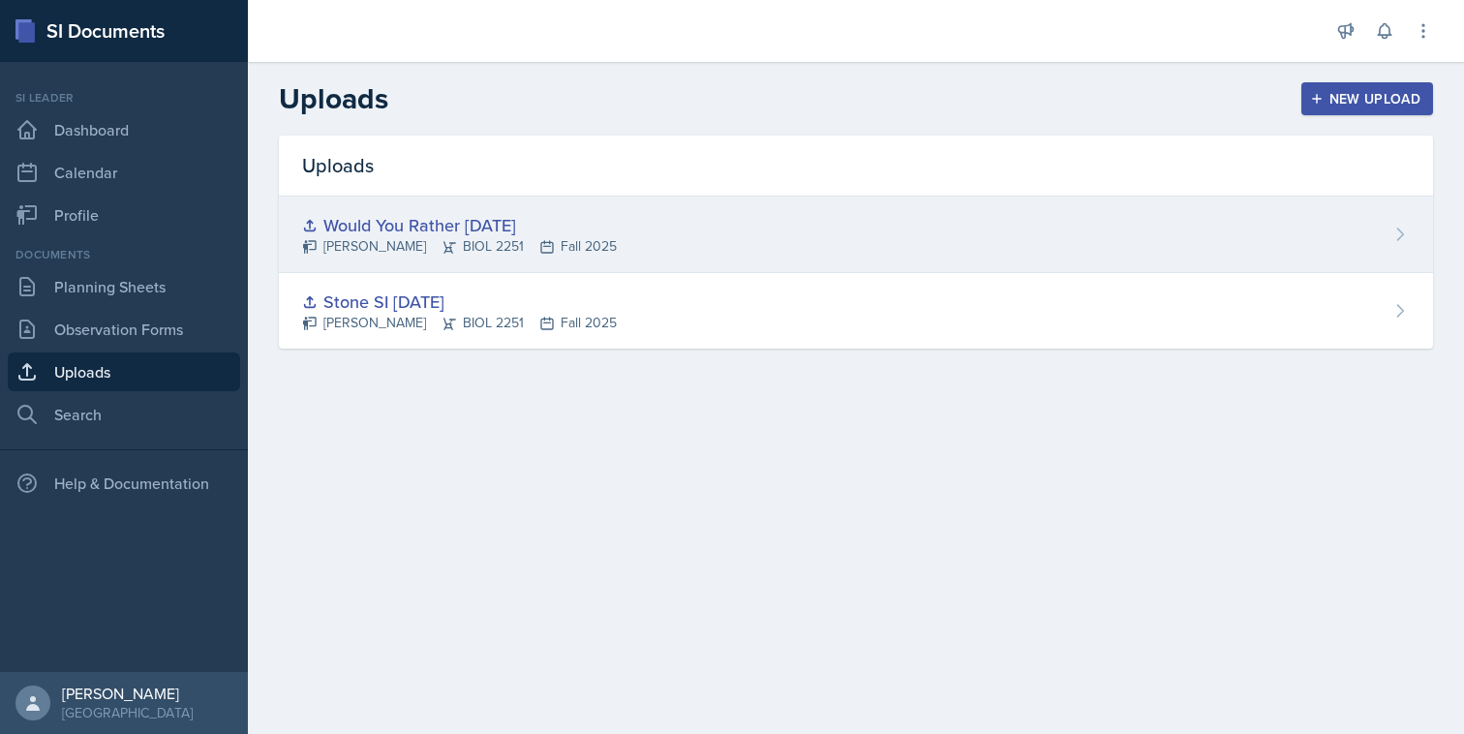
click at [440, 236] on div "[PERSON_NAME] BIOL 2251 Fall 2025" at bounding box center [459, 246] width 315 height 20
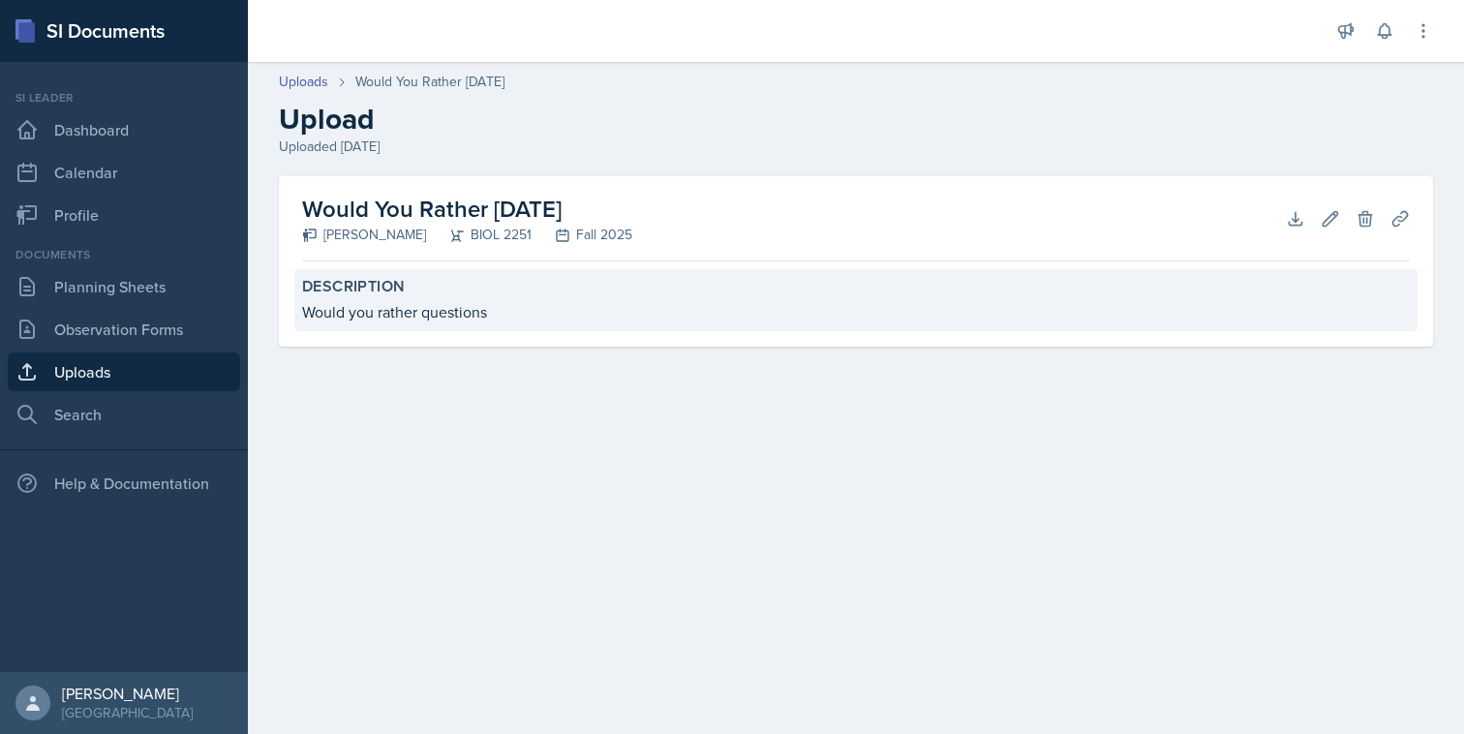
click at [562, 308] on div "Would you rather questions" at bounding box center [856, 311] width 1108 height 23
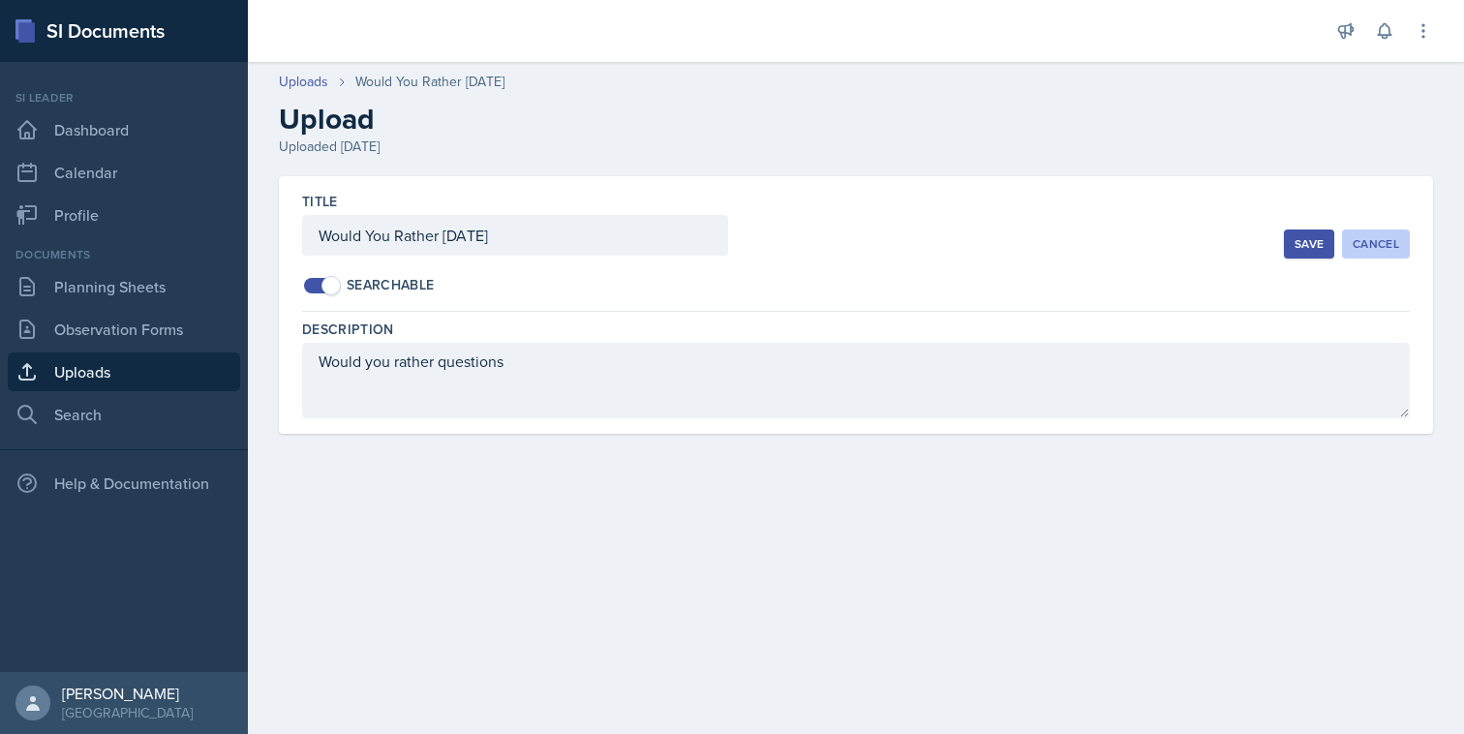
click at [1393, 244] on div "Cancel" at bounding box center [1376, 243] width 46 height 15
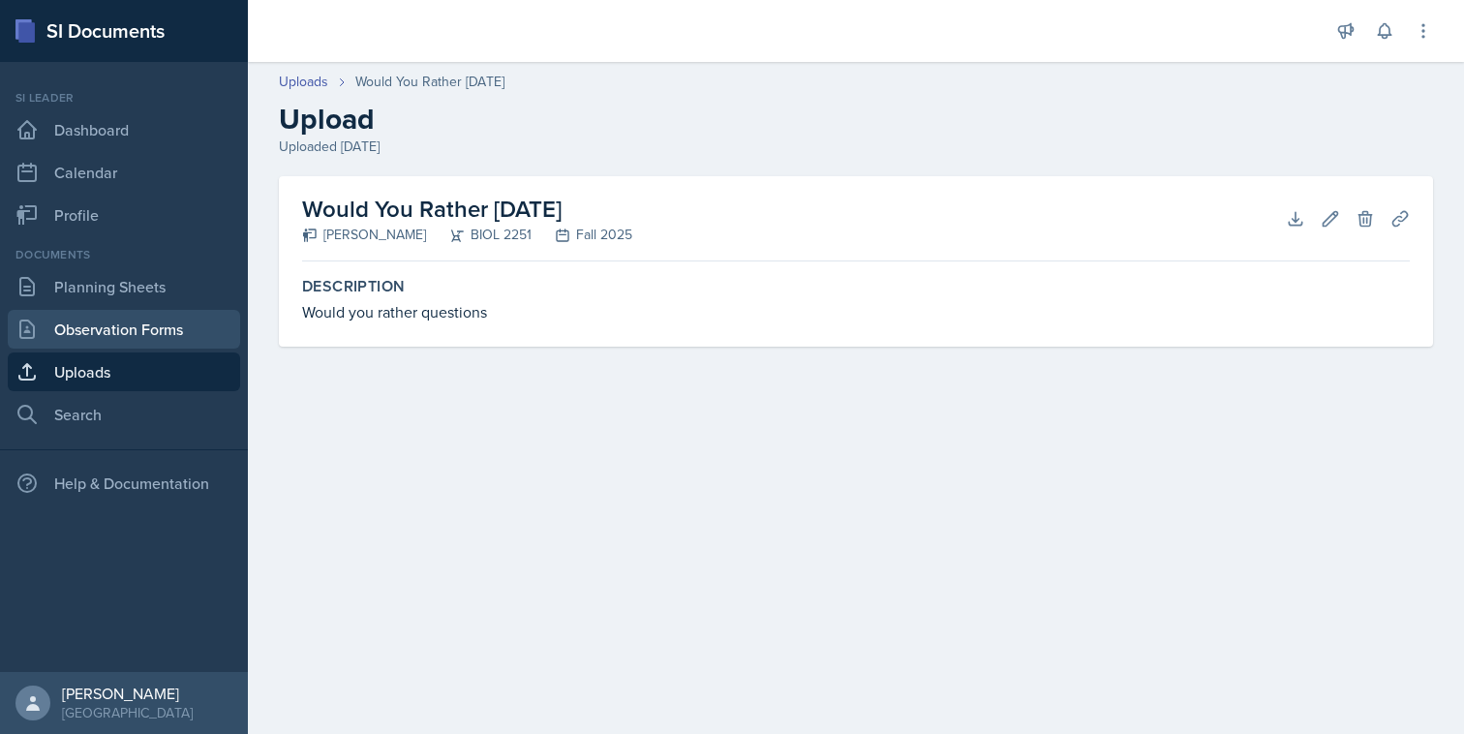
click at [111, 321] on link "Observation Forms" at bounding box center [124, 329] width 232 height 39
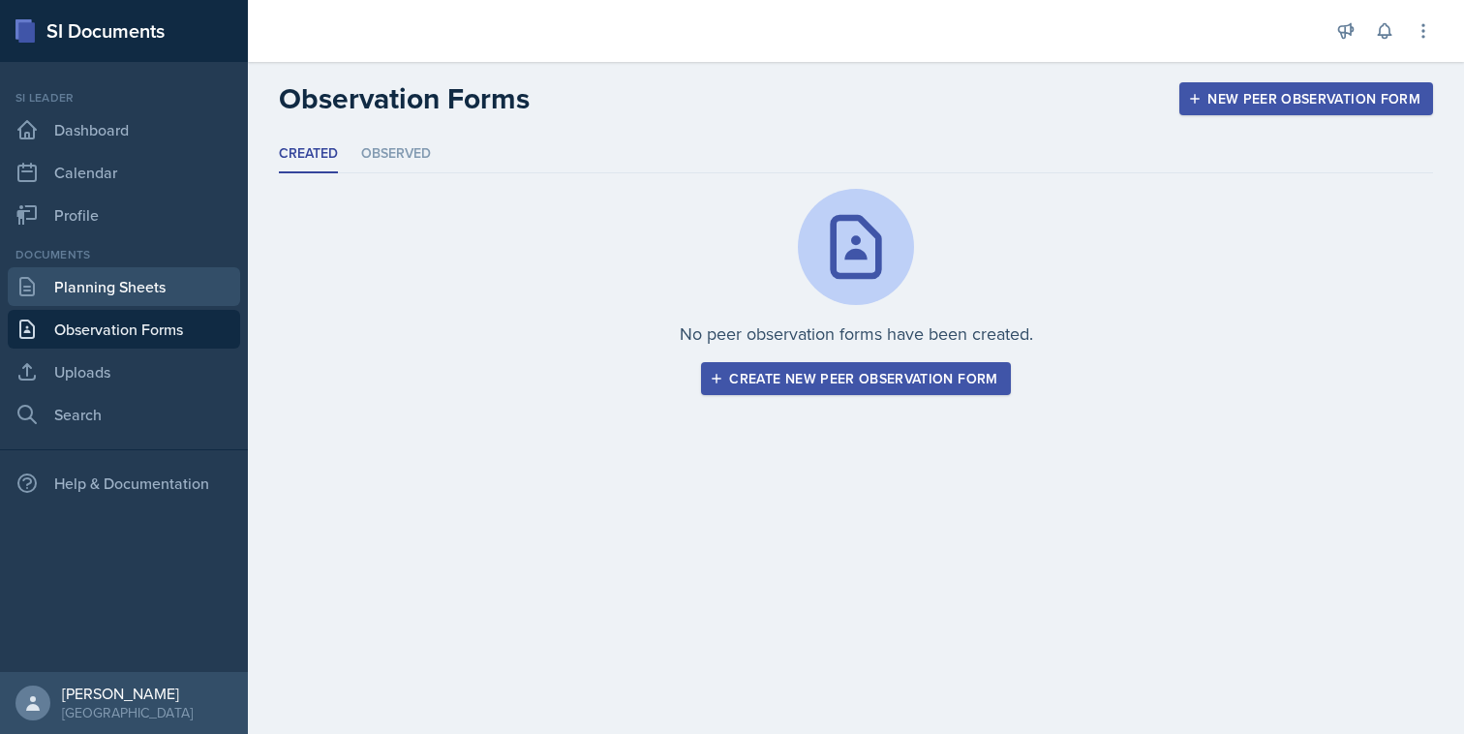
click at [130, 296] on link "Planning Sheets" at bounding box center [124, 286] width 232 height 39
